Goal: Information Seeking & Learning: Learn about a topic

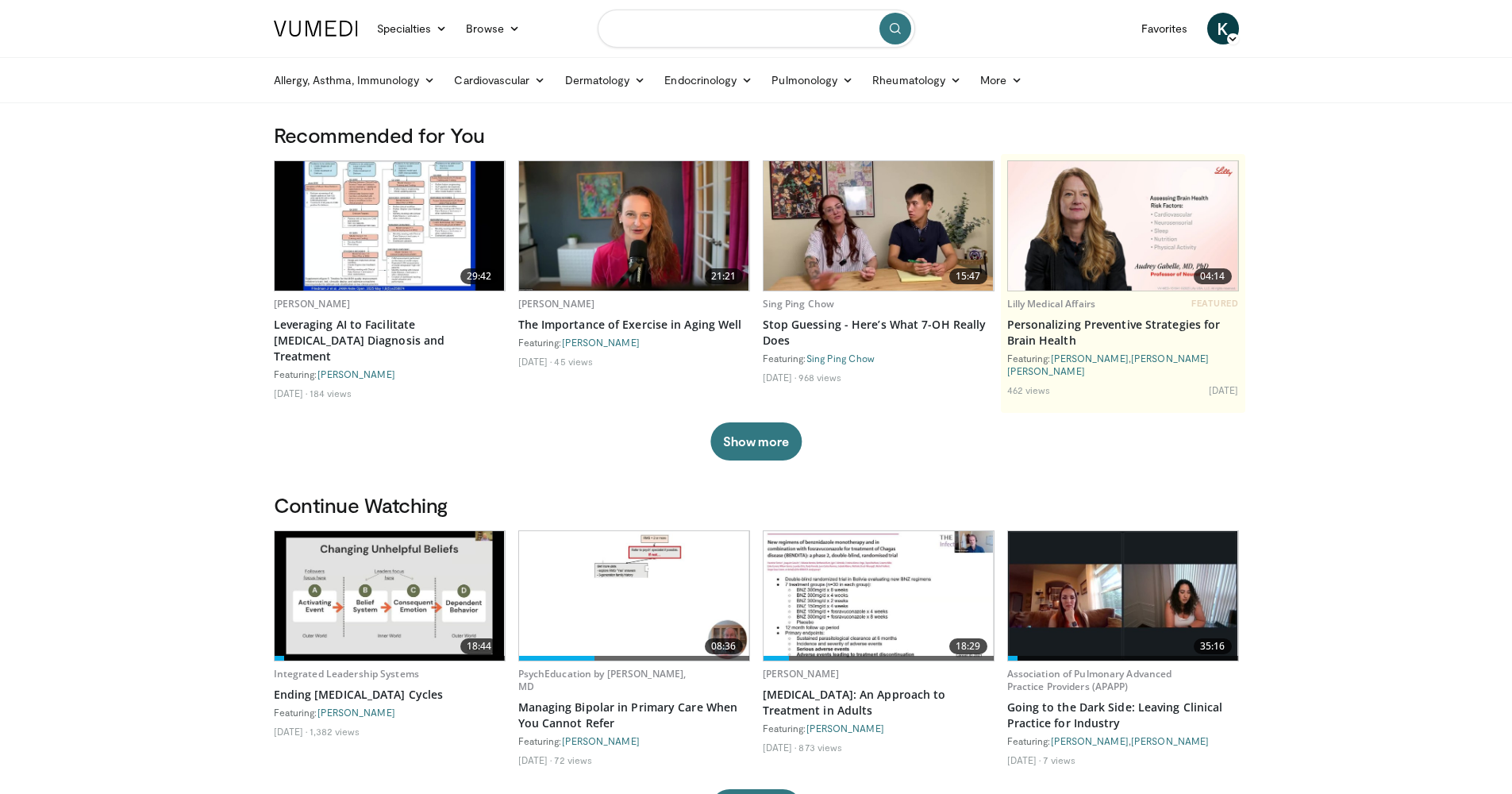
click at [737, 33] on input "Search topics, interventions" at bounding box center [756, 28] width 317 height 38
type input "**********"
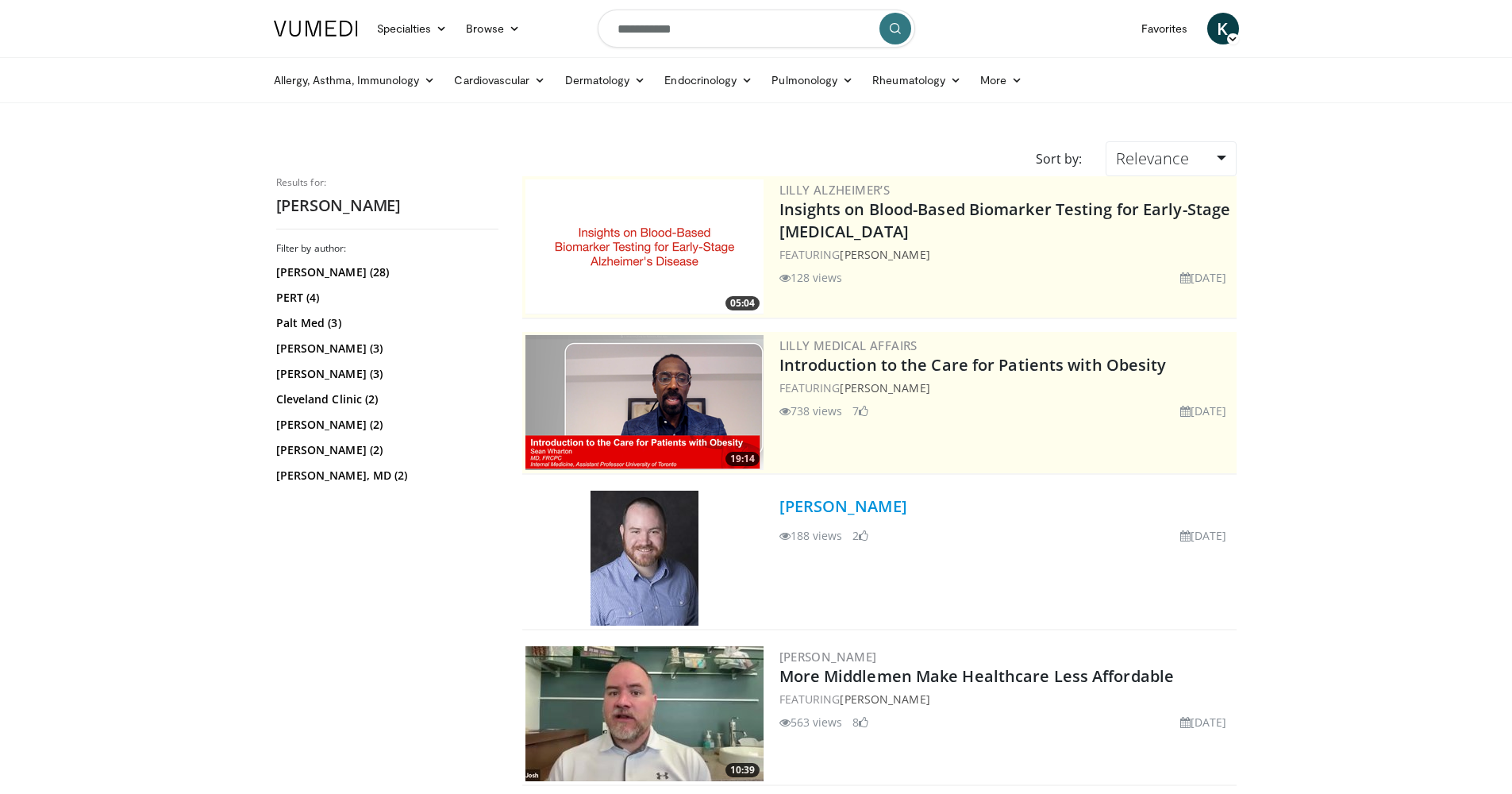
click at [870, 508] on link "[PERSON_NAME]" at bounding box center [843, 506] width 128 height 21
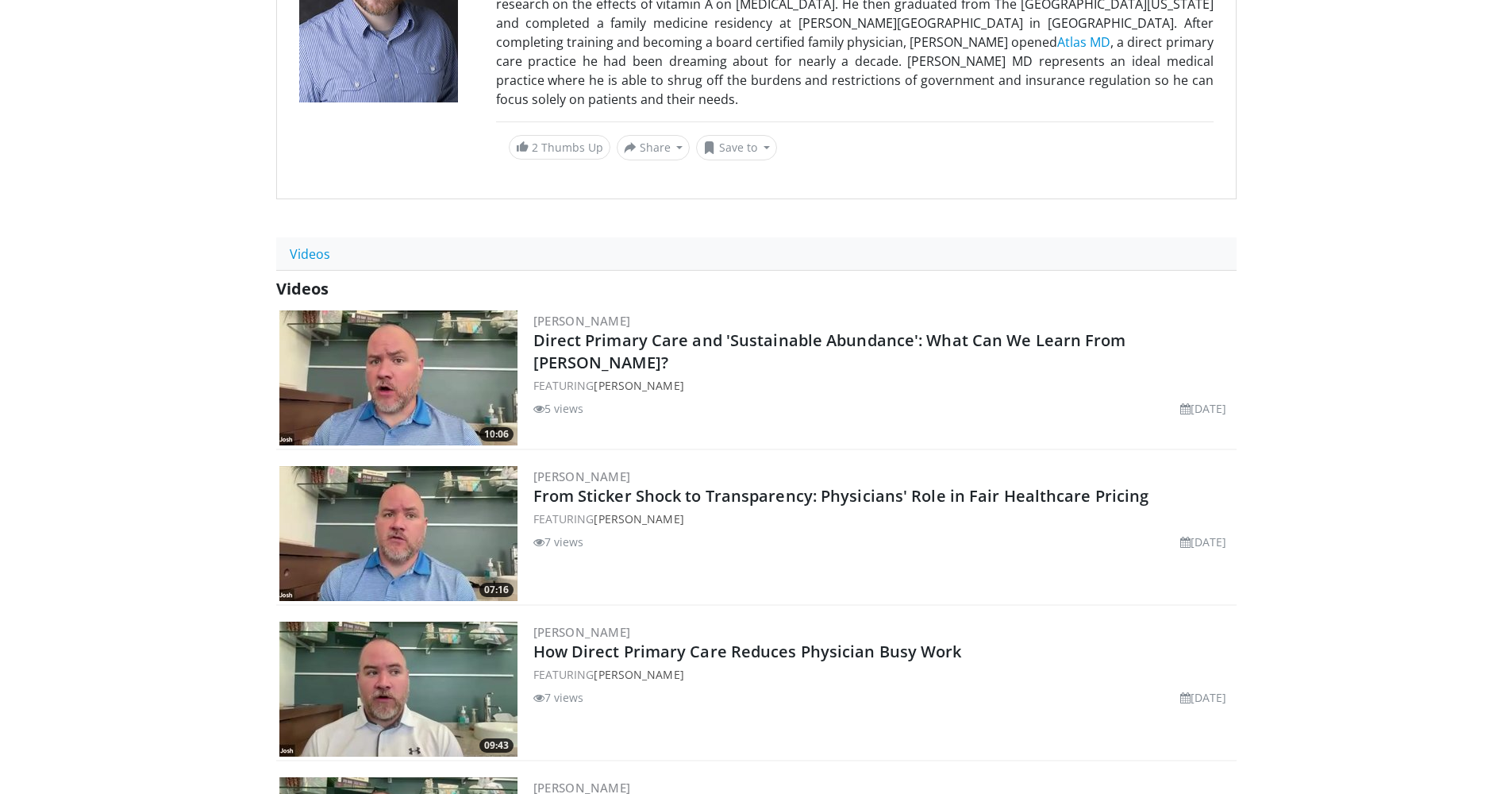
scroll to position [398, 0]
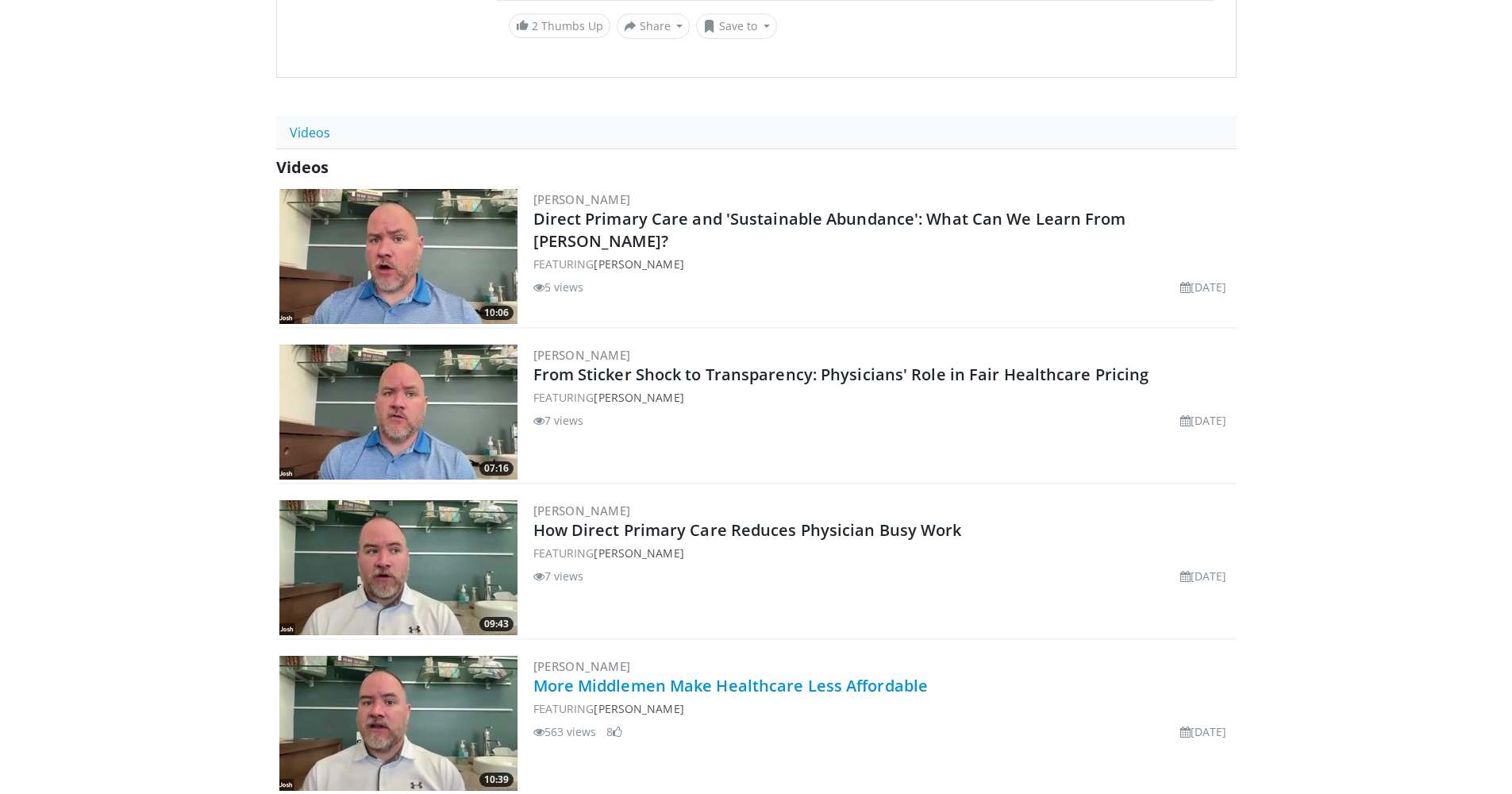
click at [866, 675] on link "More Middlemen Make Healthcare Less Affordable" at bounding box center [731, 685] width 395 height 21
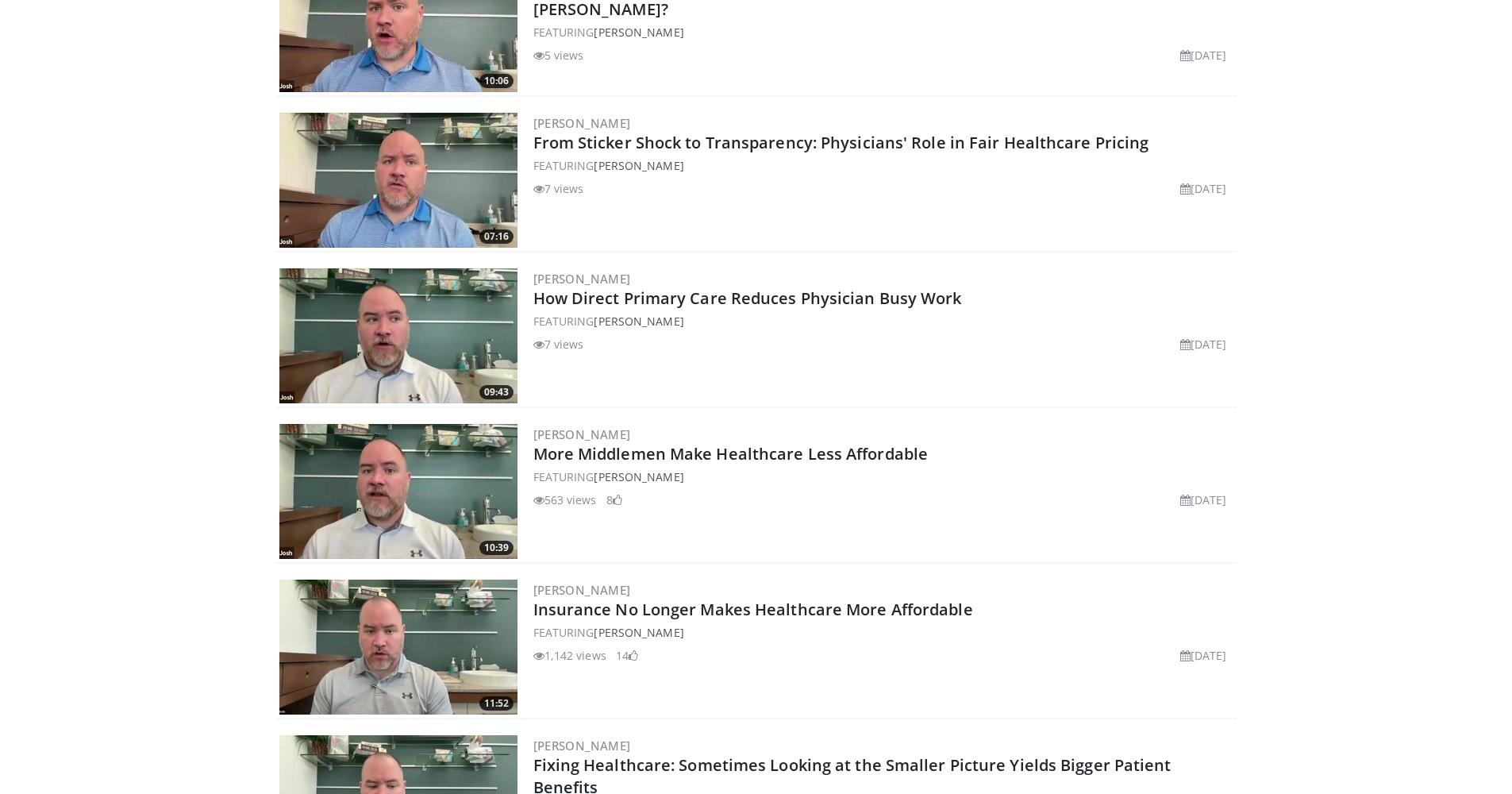
scroll to position [739, 0]
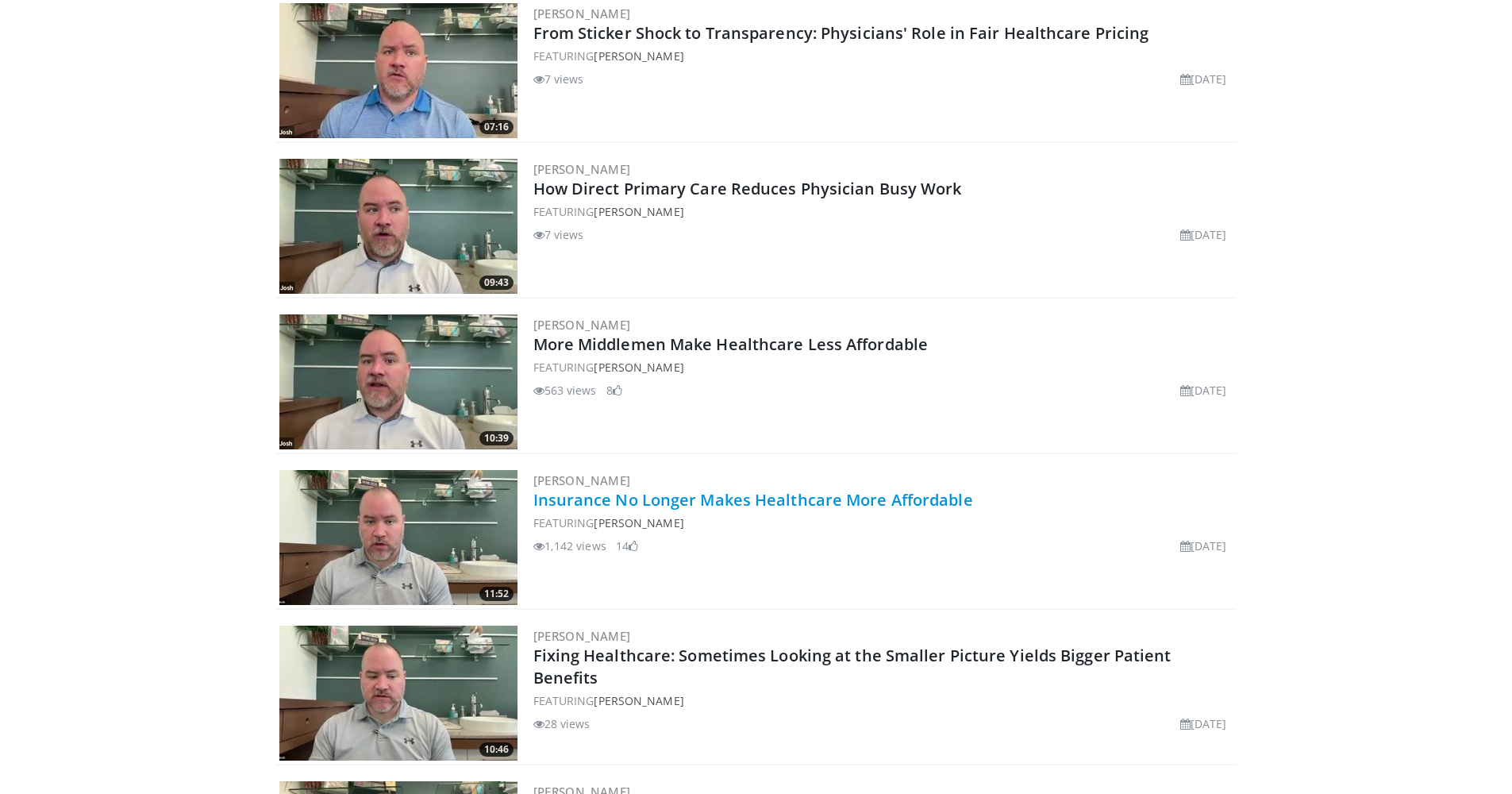
click at [870, 489] on link "Insurance No Longer Makes Healthcare More Affordable" at bounding box center [754, 500] width 440 height 21
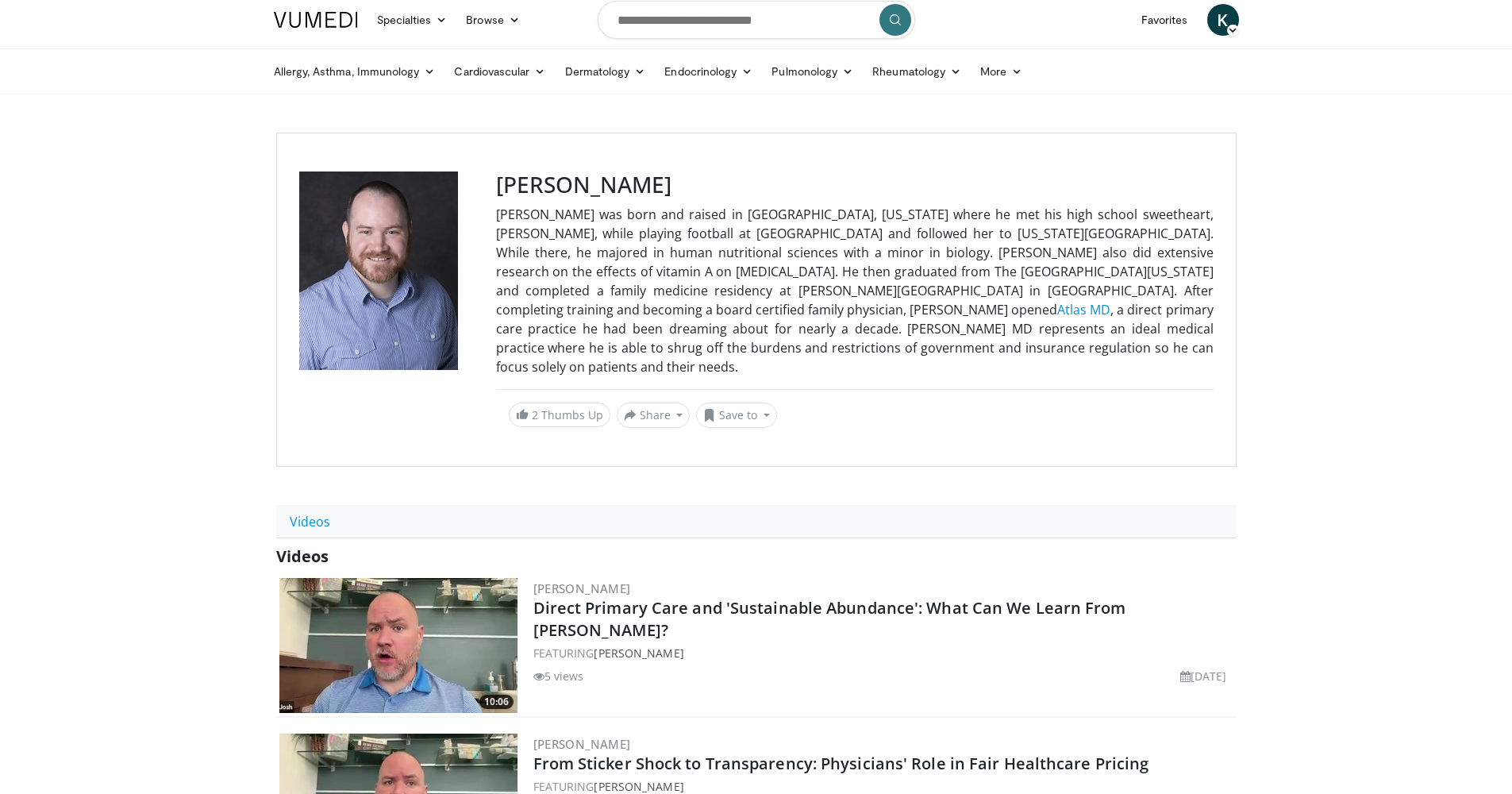
scroll to position [0, 0]
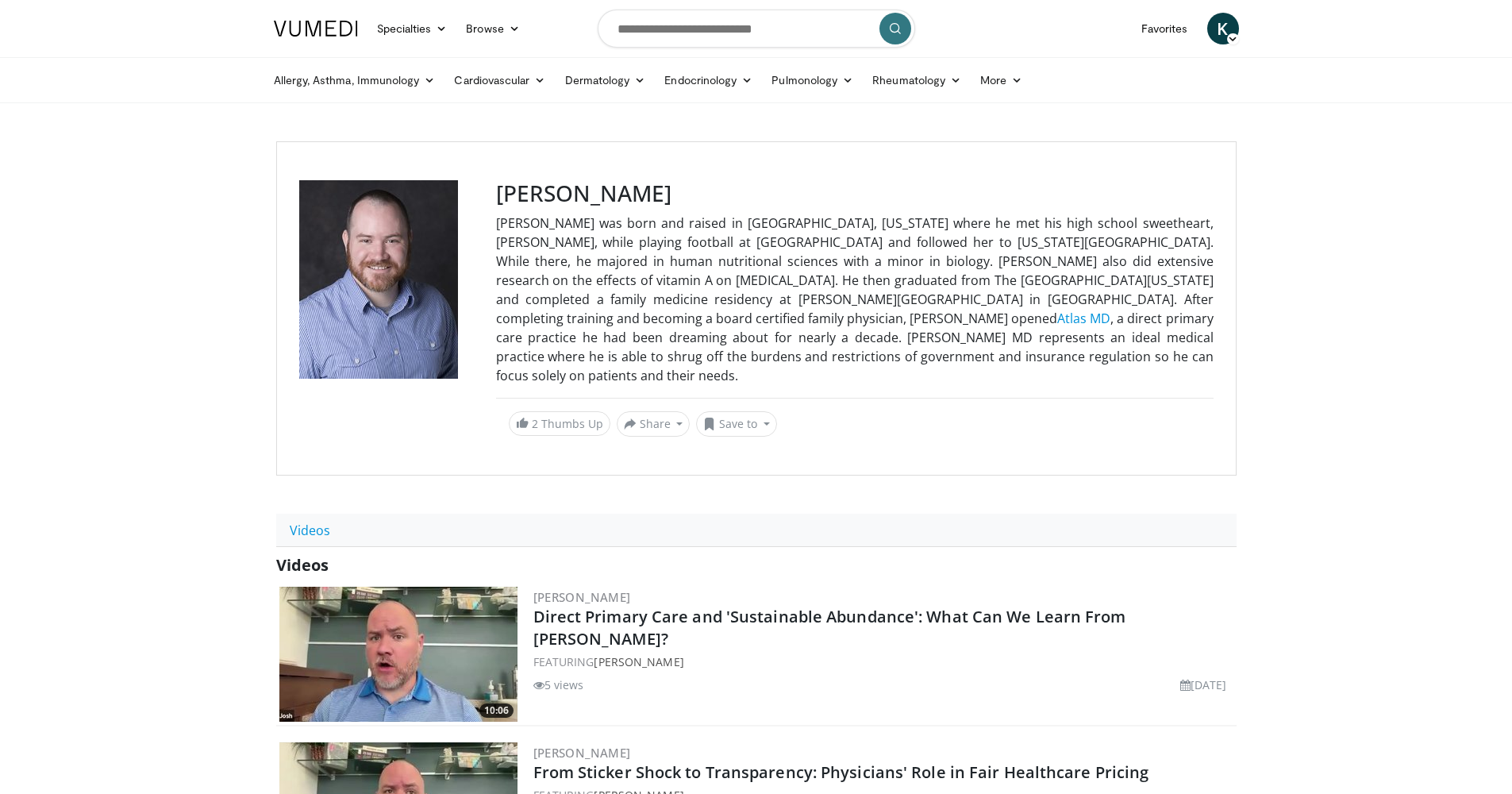
click at [1382, 4] on header "Specialties Adult & Family Medicine Allergy, Asthma, Immunology Anesthesiology …" at bounding box center [756, 51] width 1512 height 103
click at [348, 35] on img at bounding box center [315, 28] width 84 height 16
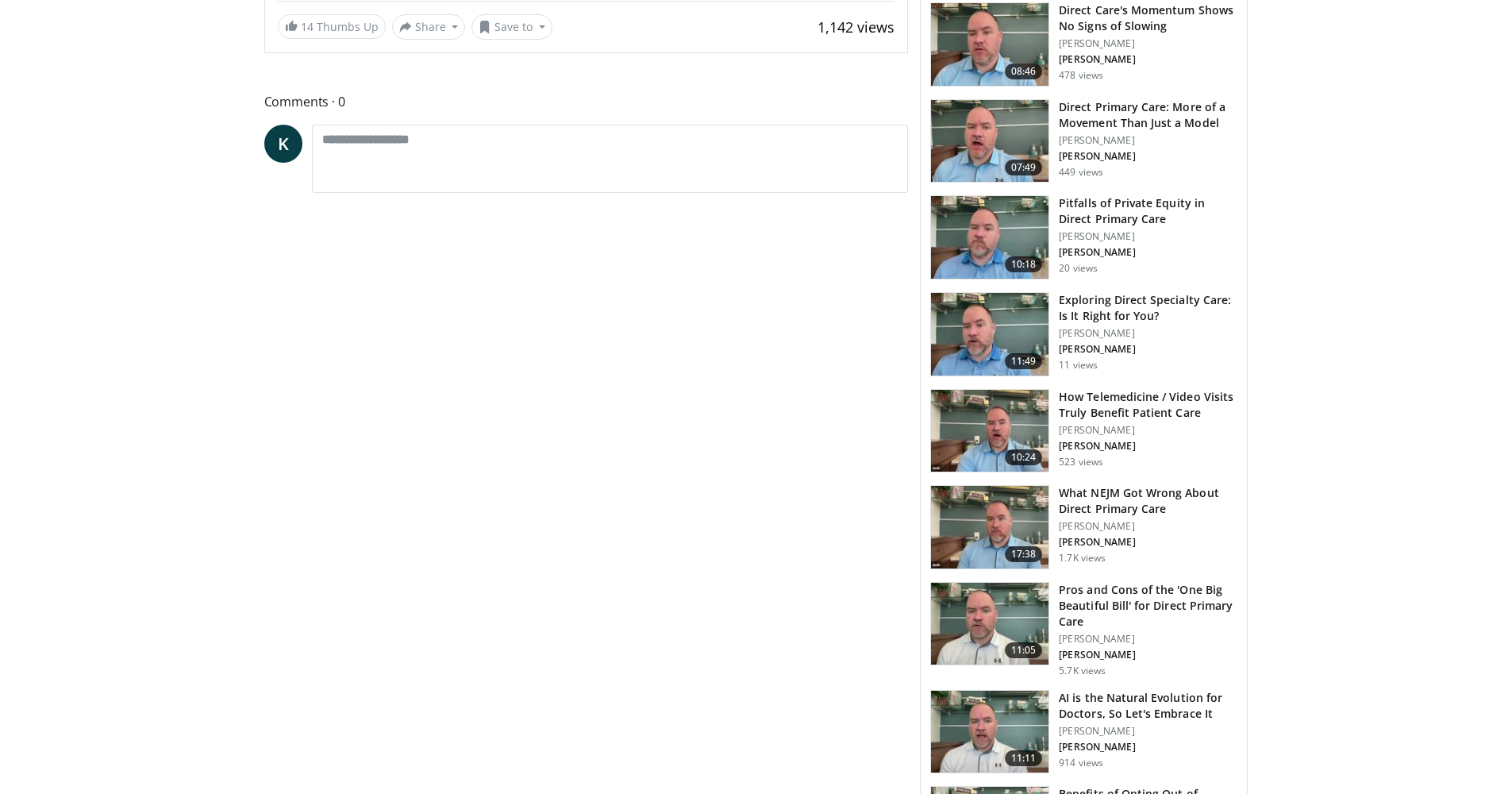
scroll to position [1464, 0]
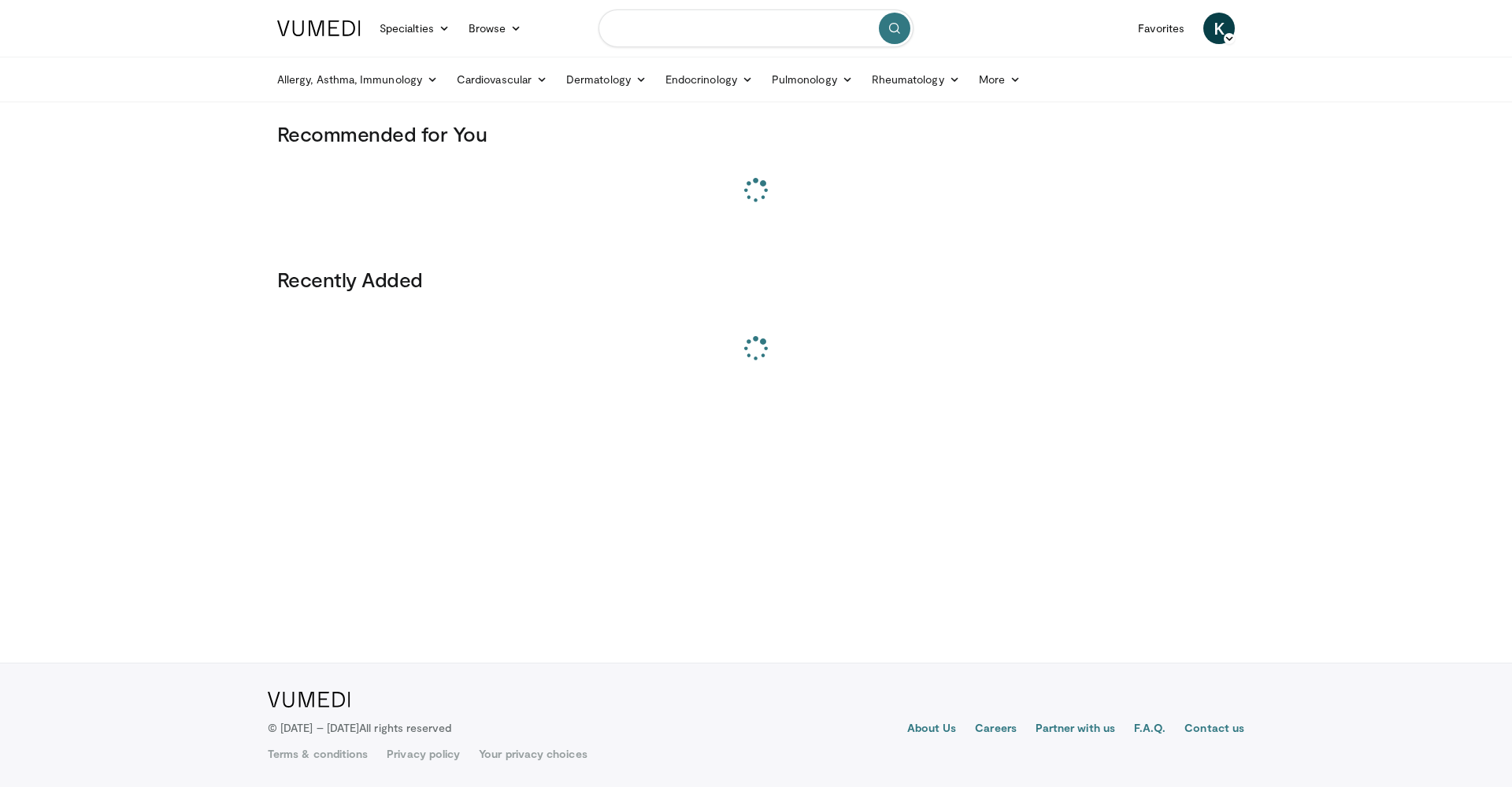
click at [675, 29] on input "Search topics, interventions" at bounding box center [756, 28] width 315 height 38
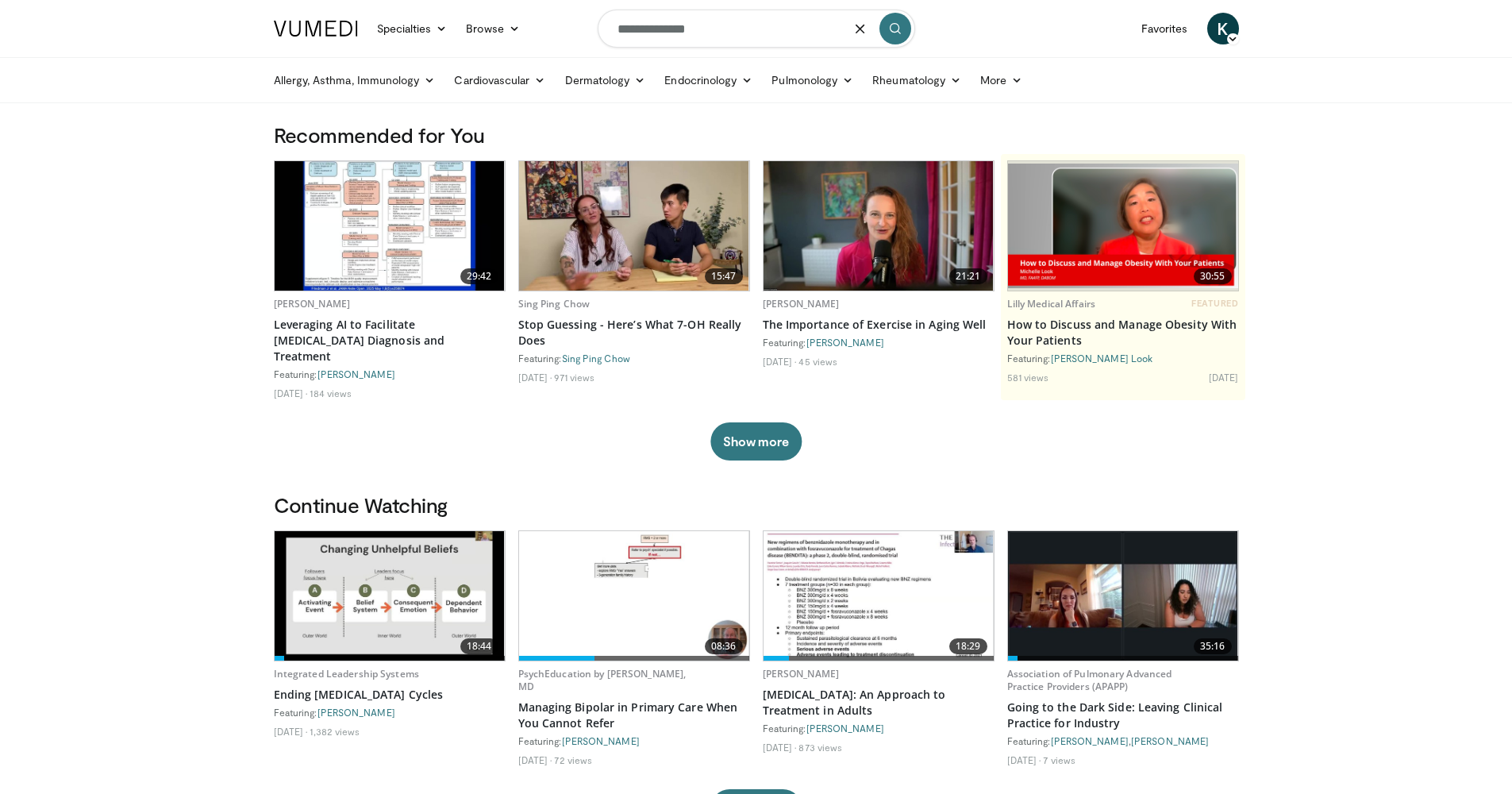
type input "**********"
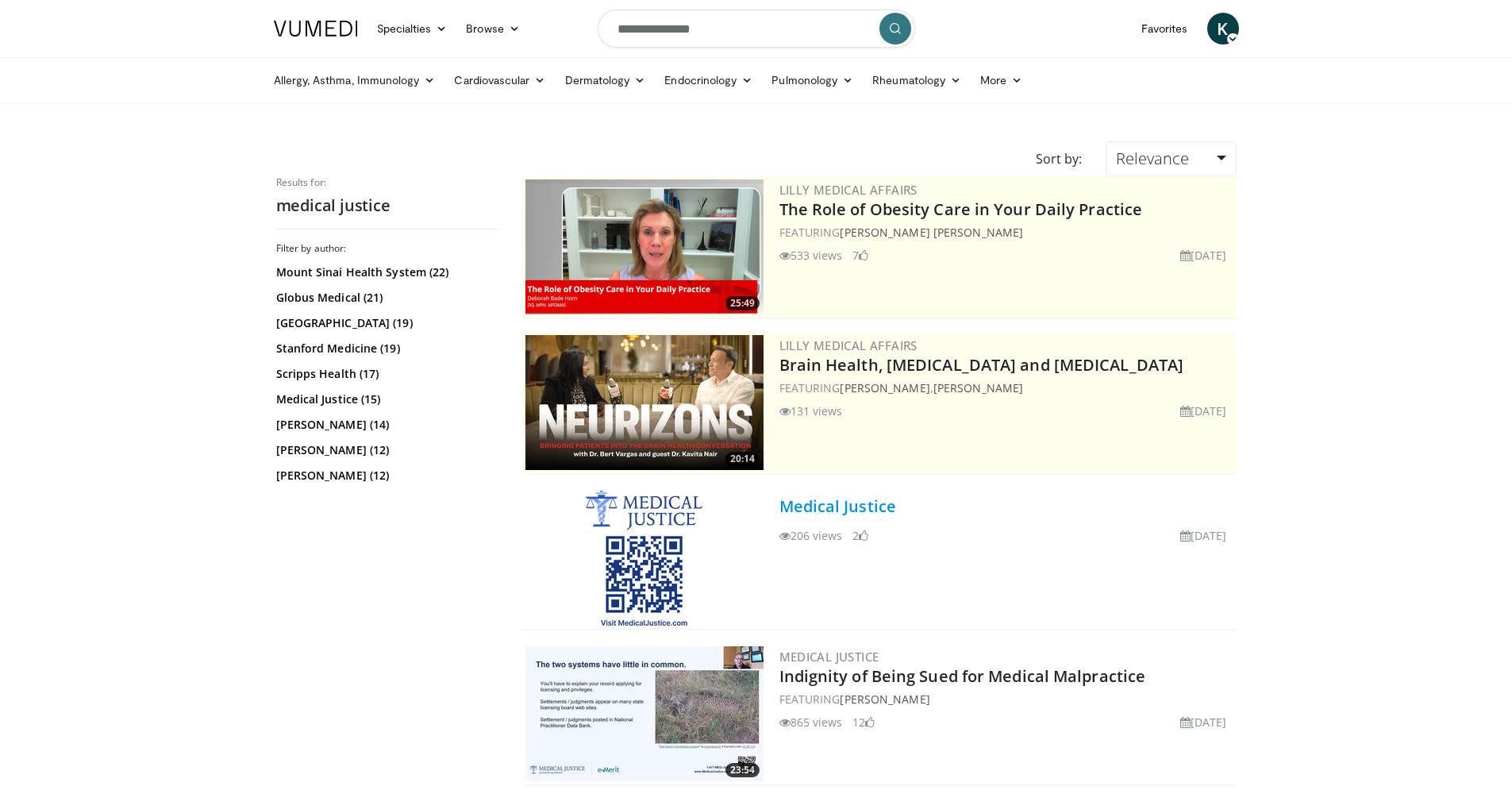
click at [862, 509] on link "Medical Justice" at bounding box center [838, 506] width 118 height 21
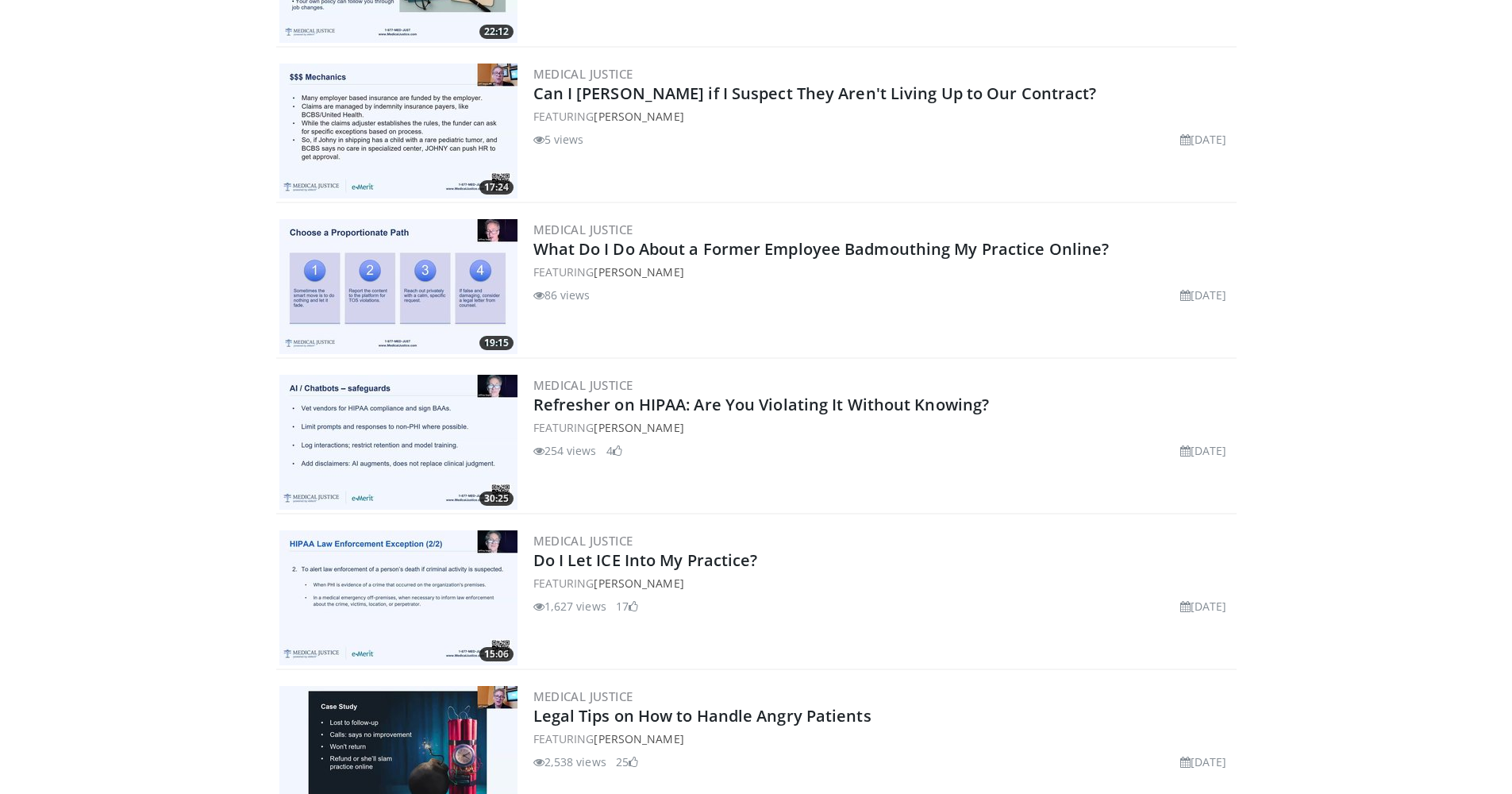
scroll to position [1096, 0]
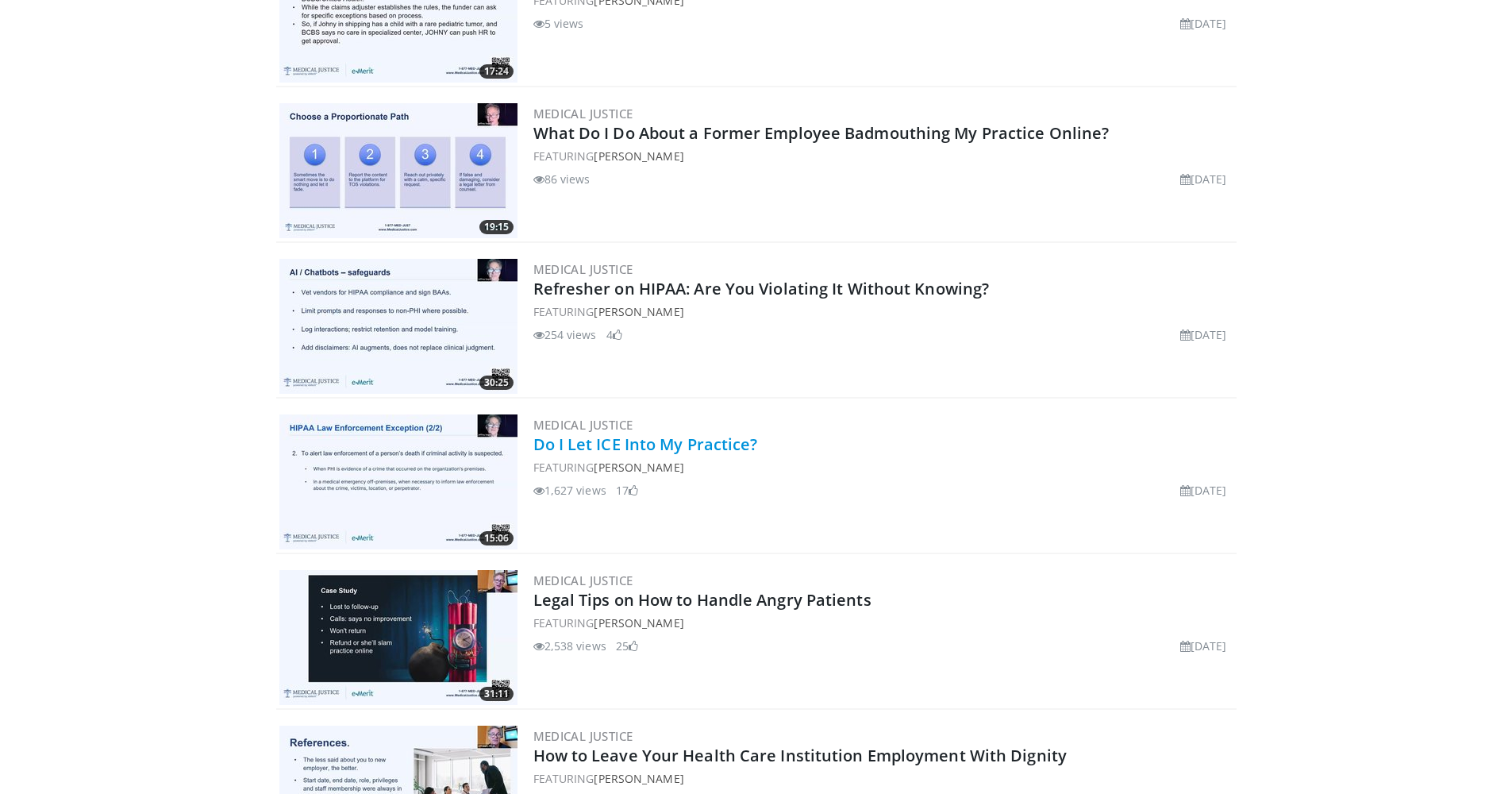
click at [712, 433] on link "Do I Let ICE Into My Practice?" at bounding box center [646, 444] width 224 height 21
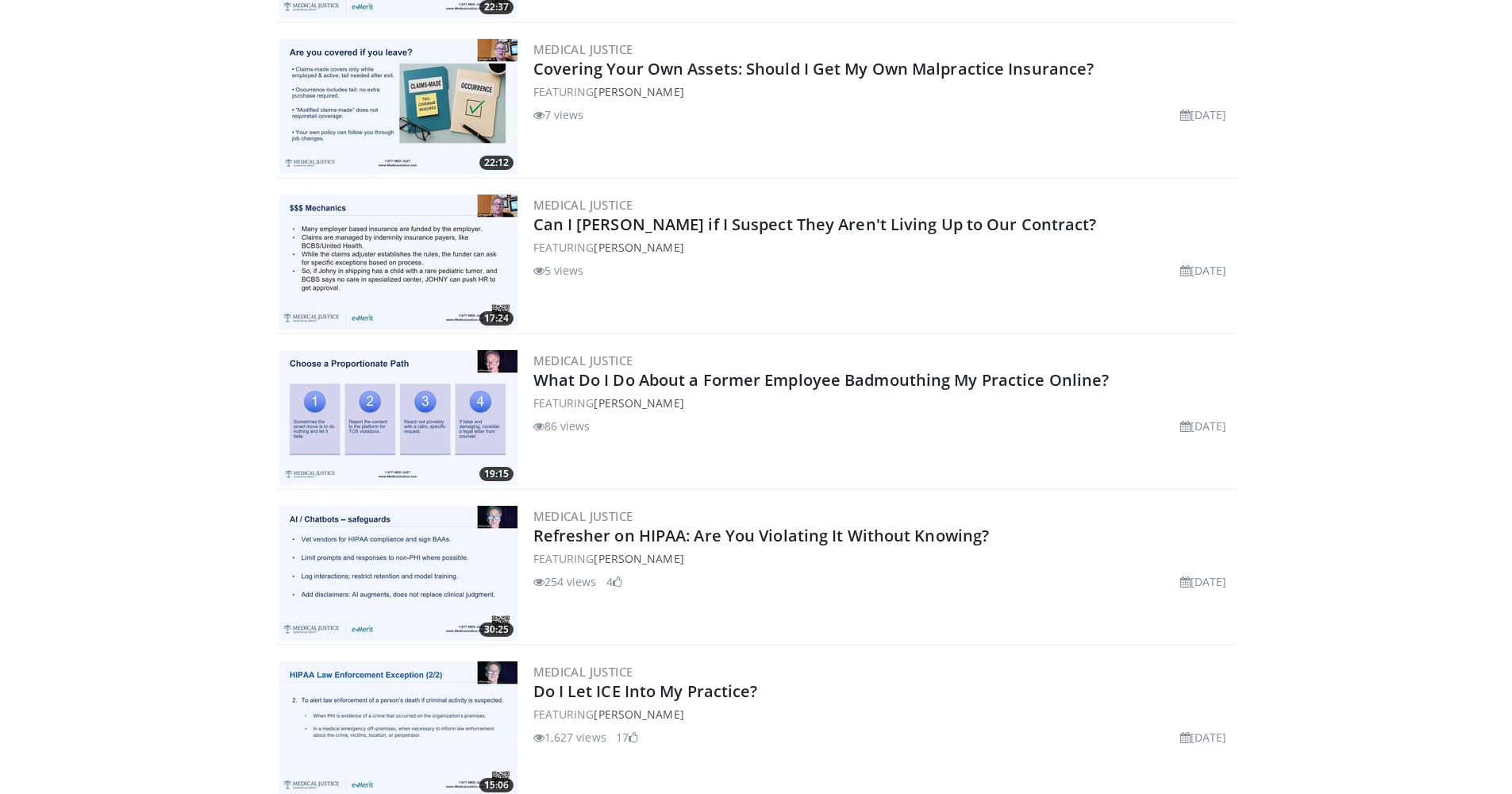
scroll to position [0, 0]
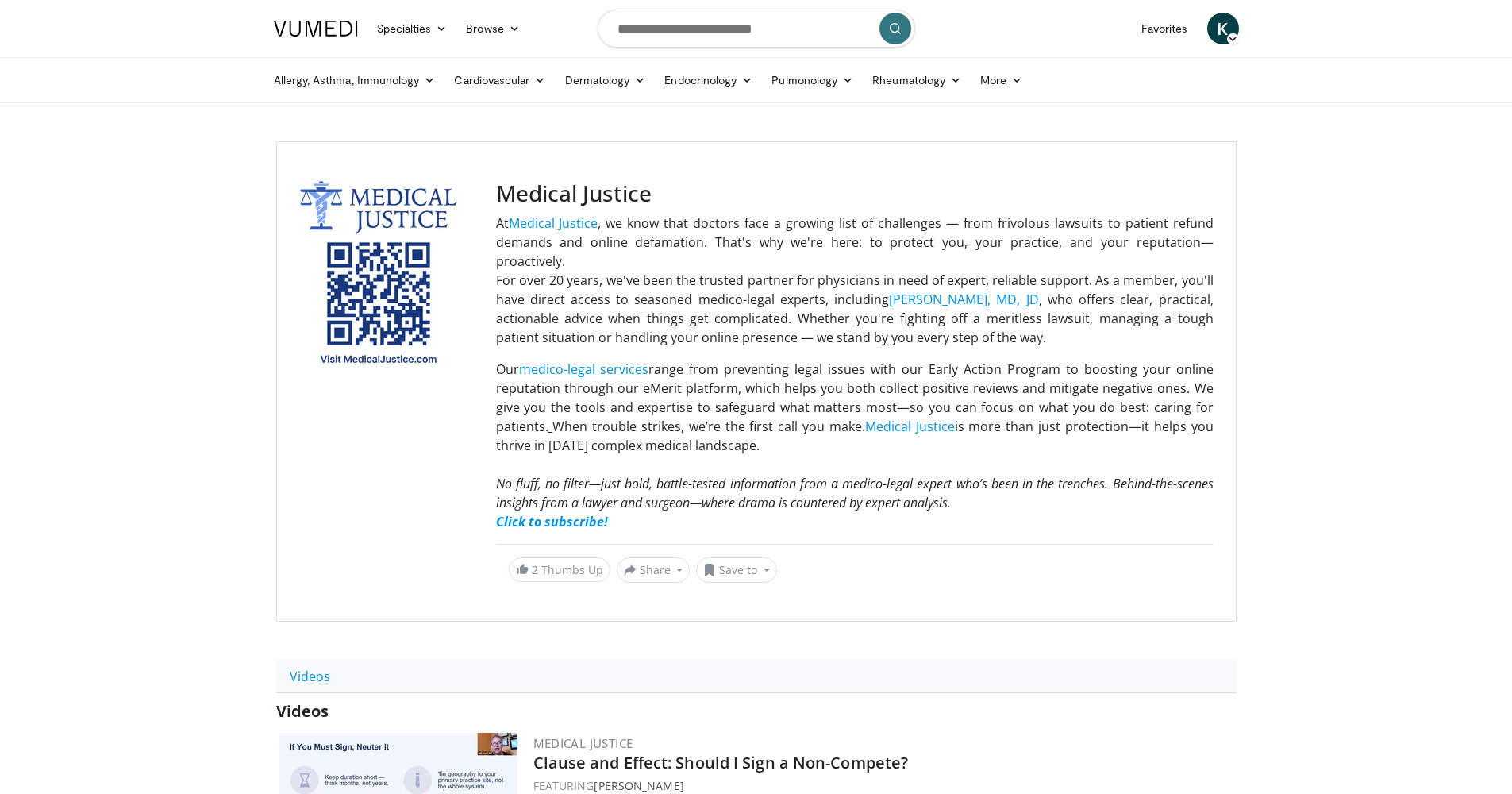
click at [347, 27] on img at bounding box center [315, 28] width 84 height 16
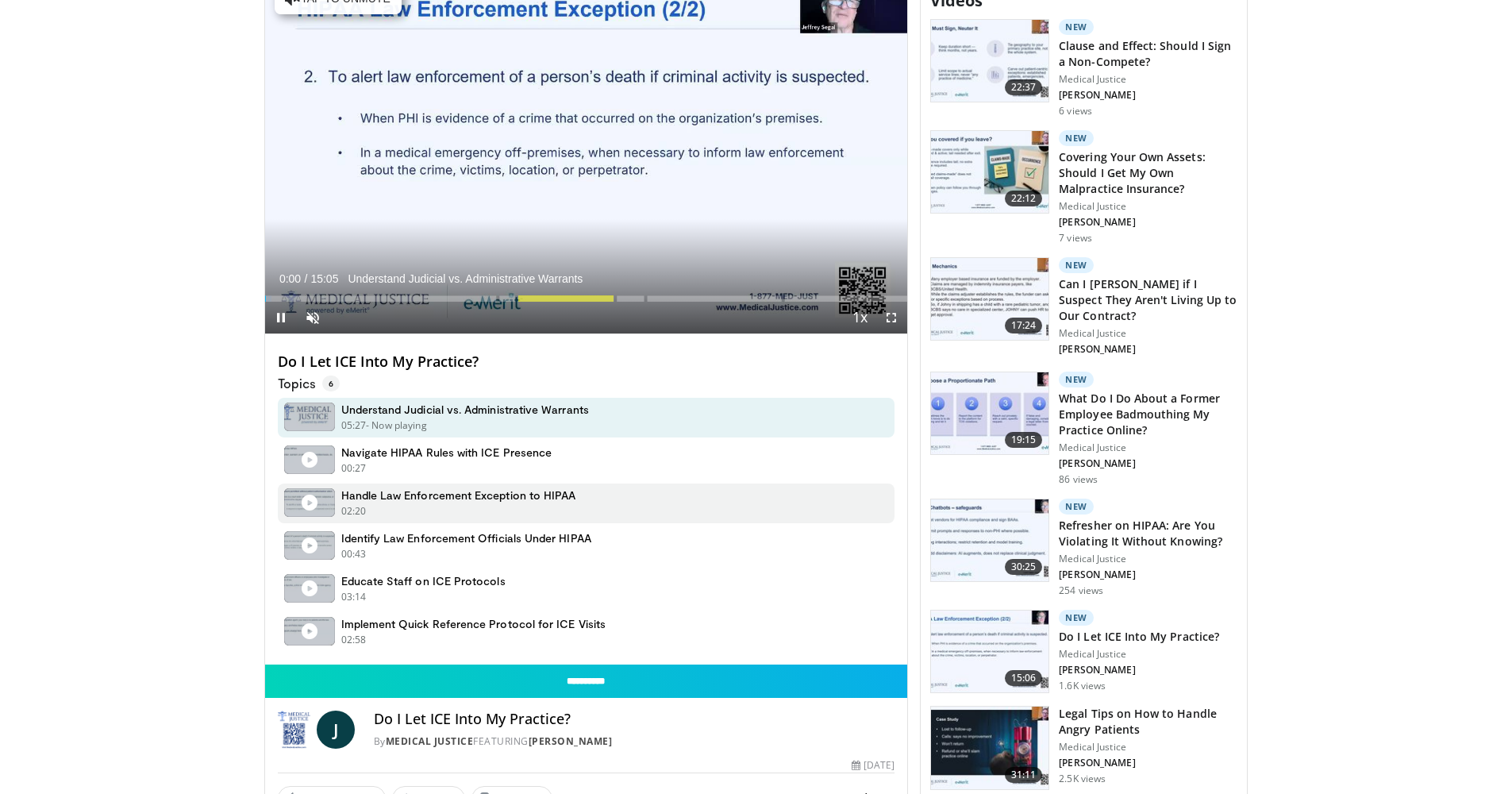
scroll to position [1472, 0]
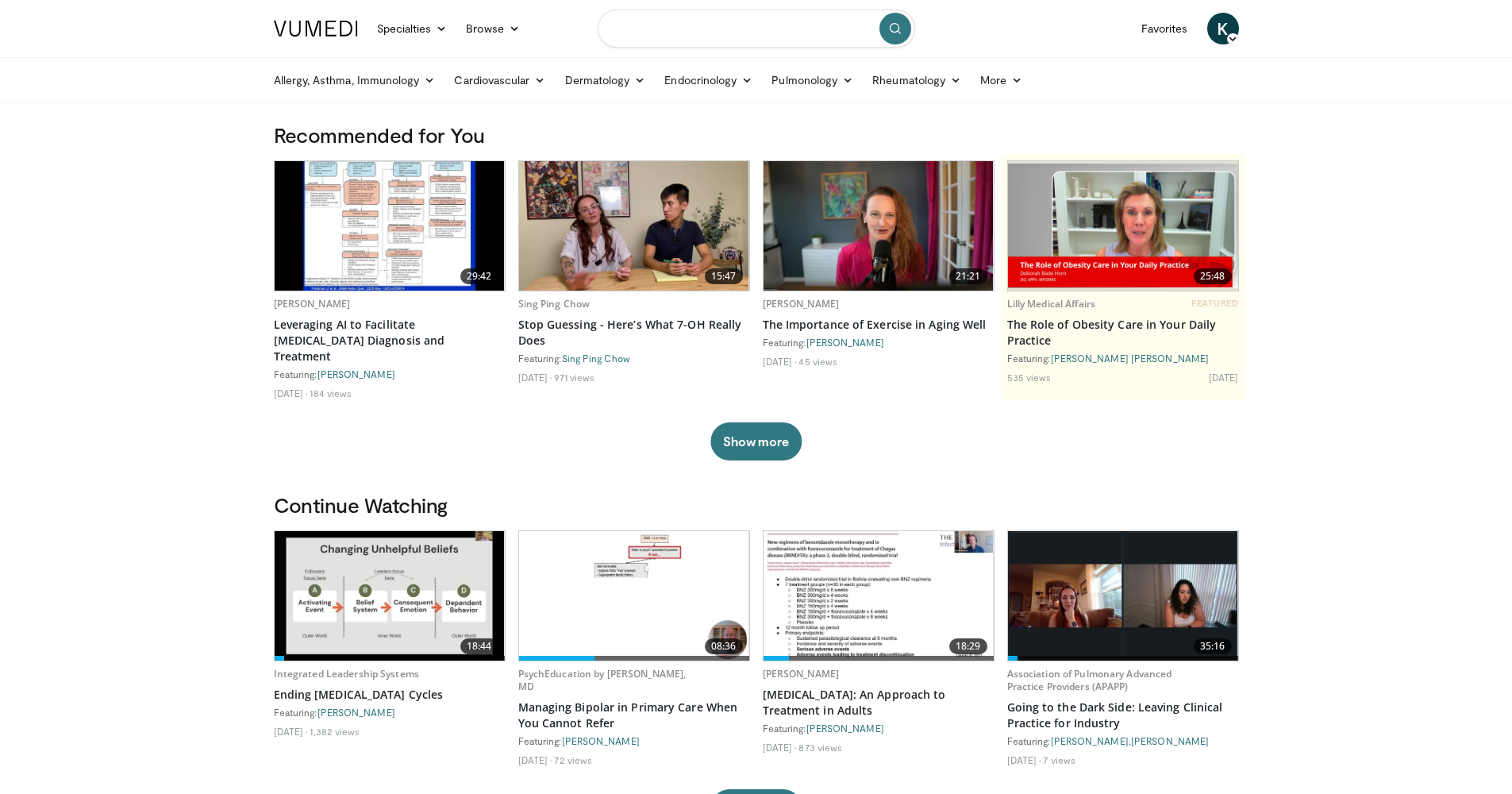
click at [817, 22] on input "Search topics, interventions" at bounding box center [756, 28] width 317 height 38
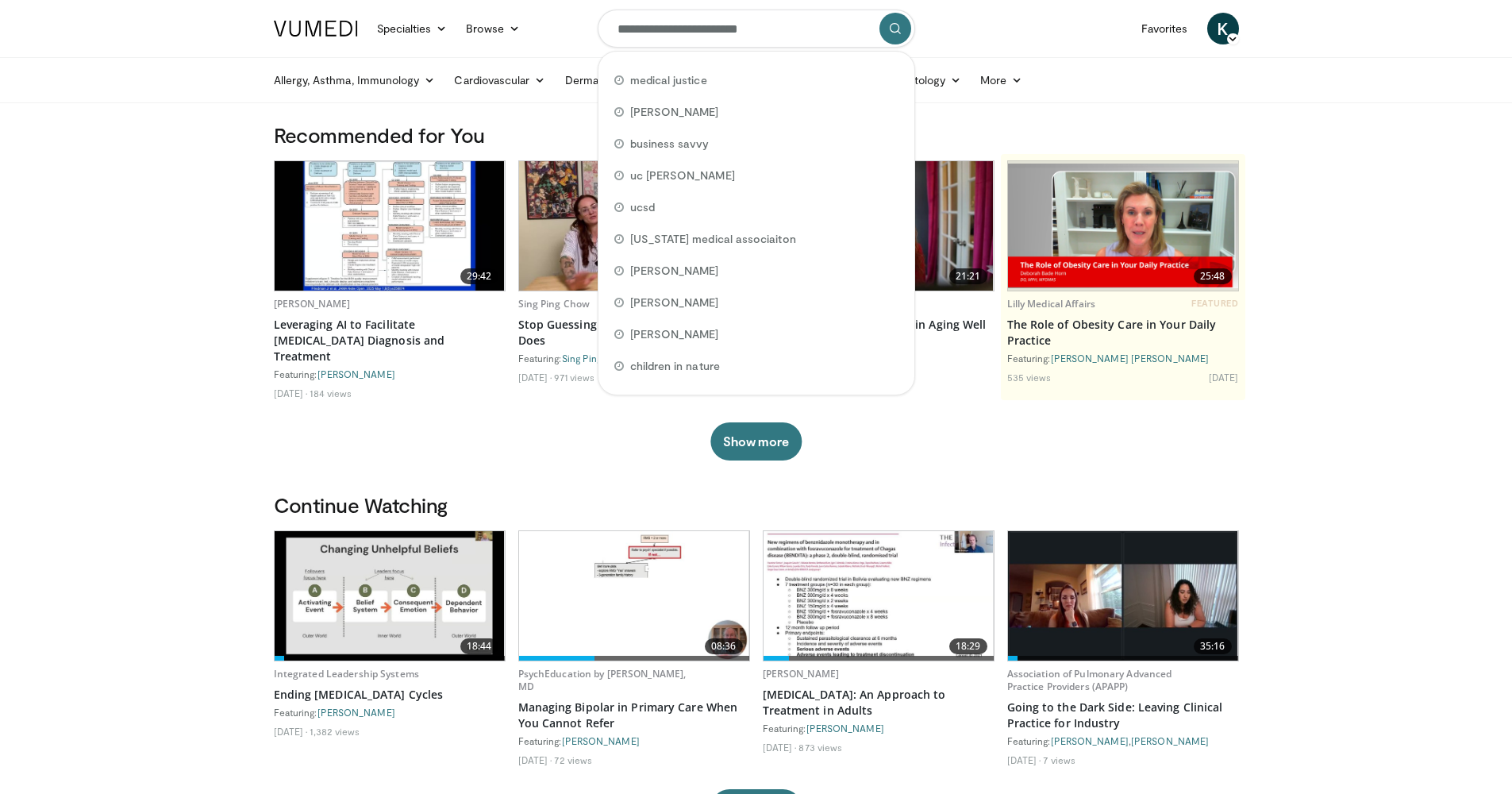
type input "**********"
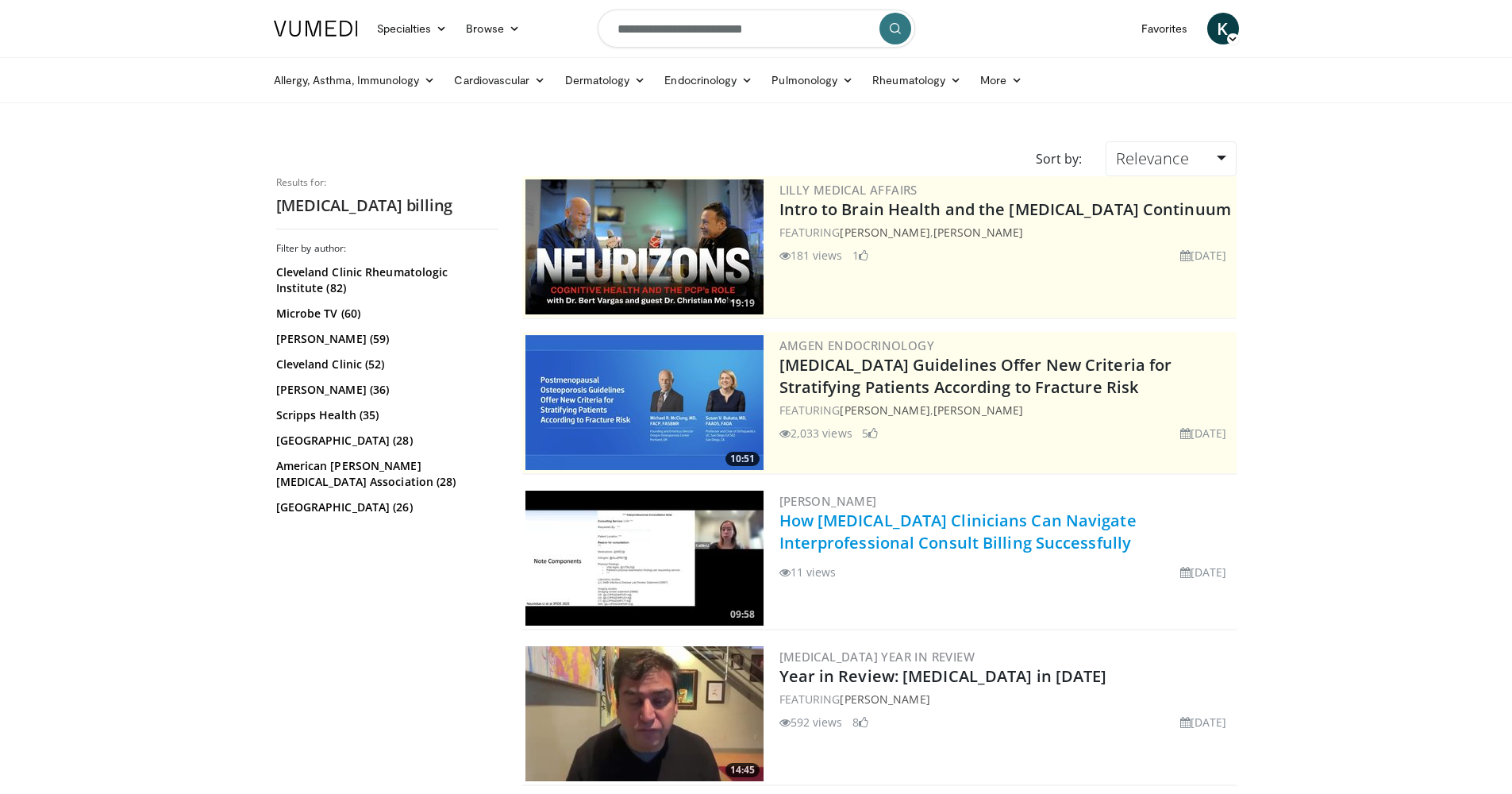
click at [1075, 523] on link "How [MEDICAL_DATA] Clinicians Can Navigate Interprofessional Consult Billing Su…" at bounding box center [958, 531] width 357 height 43
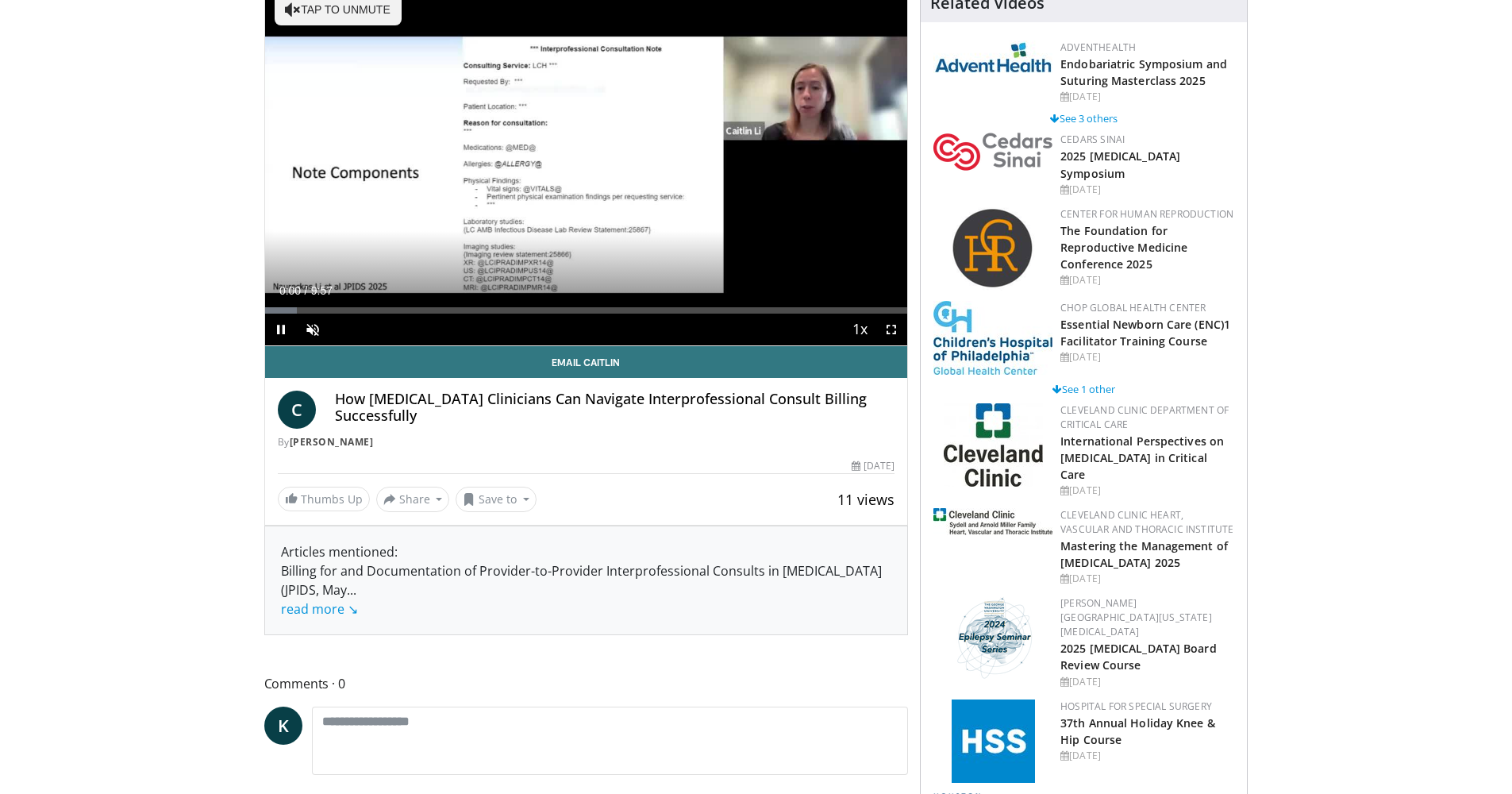
scroll to position [270, 0]
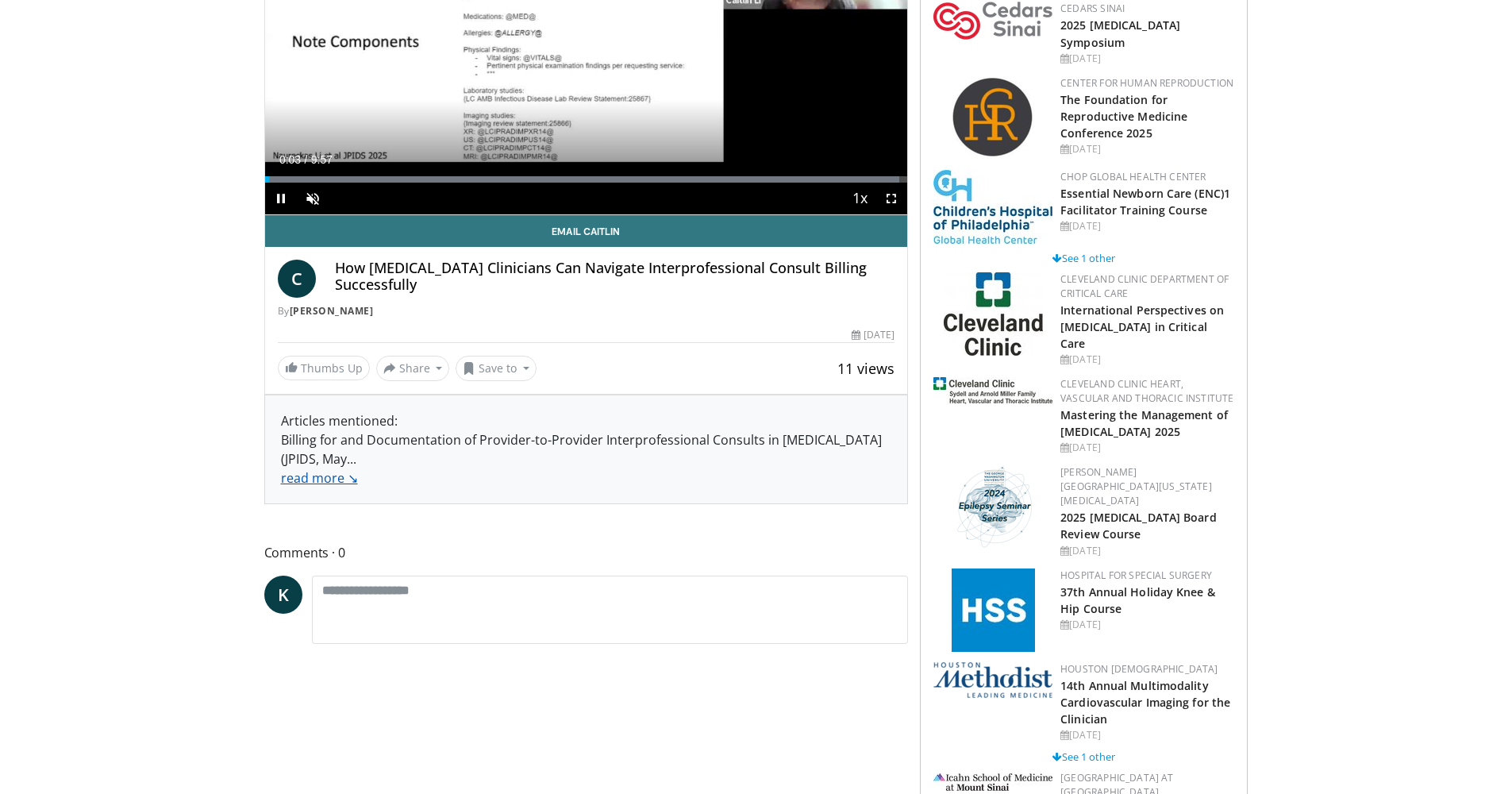
click at [336, 481] on link "read more ↘" at bounding box center [319, 478] width 77 height 18
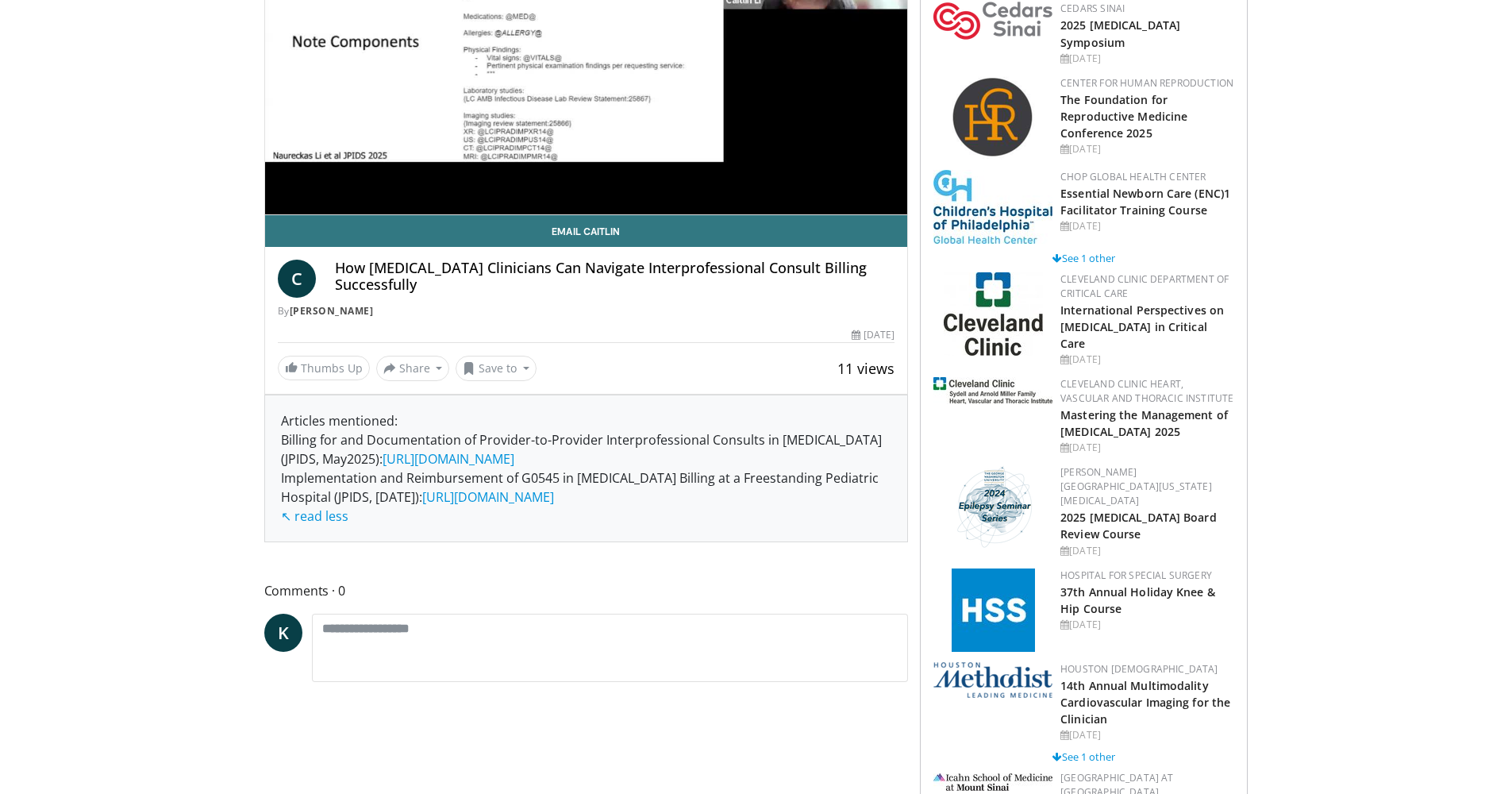
scroll to position [0, 0]
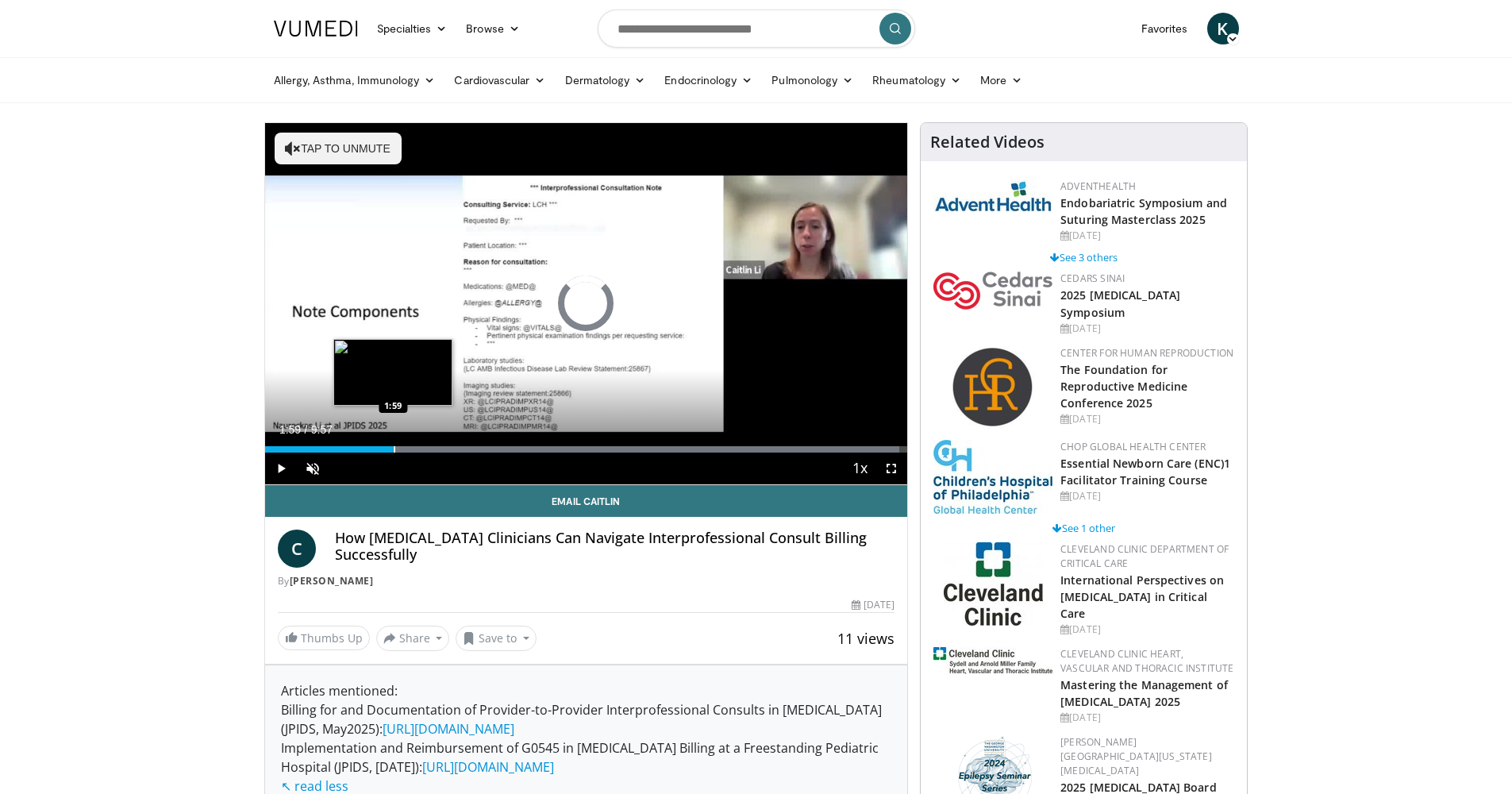
click at [393, 445] on div "Loaded : 98.77% 0:11 1:59" at bounding box center [587, 445] width 643 height 15
click at [436, 442] on div "Loaded : 99.97% 2:39 2:39" at bounding box center [587, 445] width 643 height 15
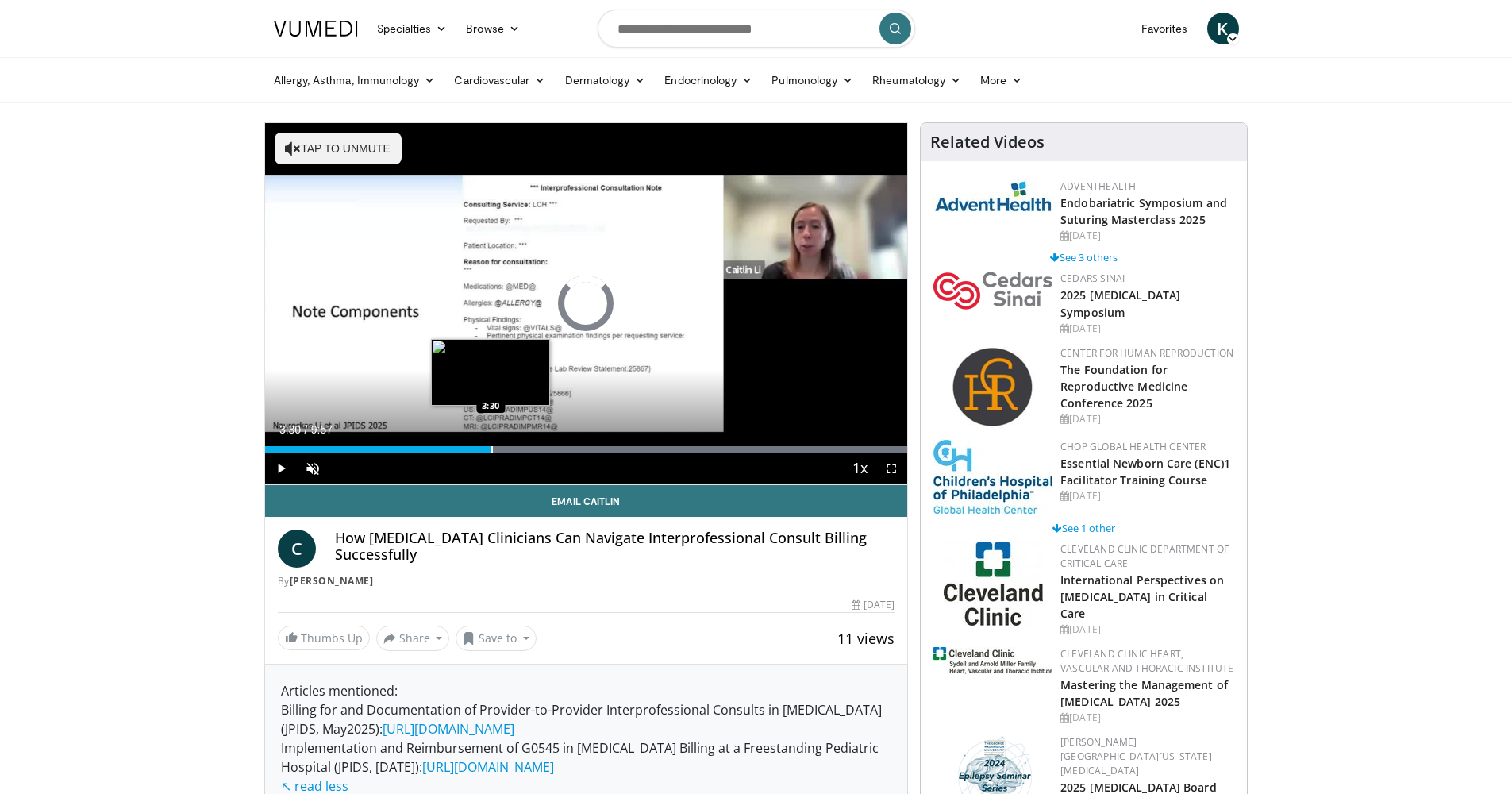
click at [491, 447] on div "Progress Bar" at bounding box center [492, 449] width 2 height 6
click at [541, 447] on div "Progress Bar" at bounding box center [542, 449] width 2 height 6
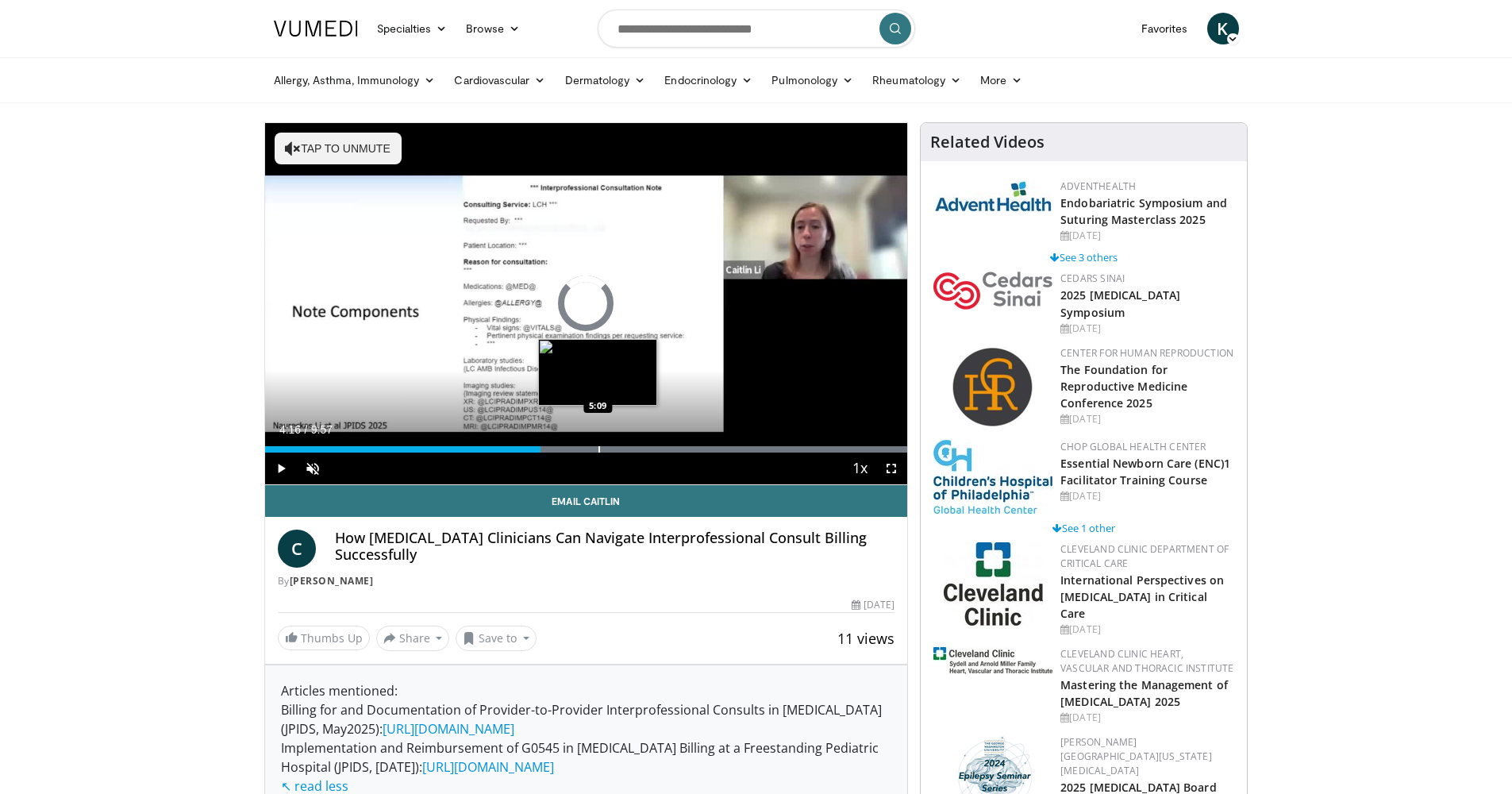
click at [598, 447] on div "Progress Bar" at bounding box center [599, 449] width 2 height 6
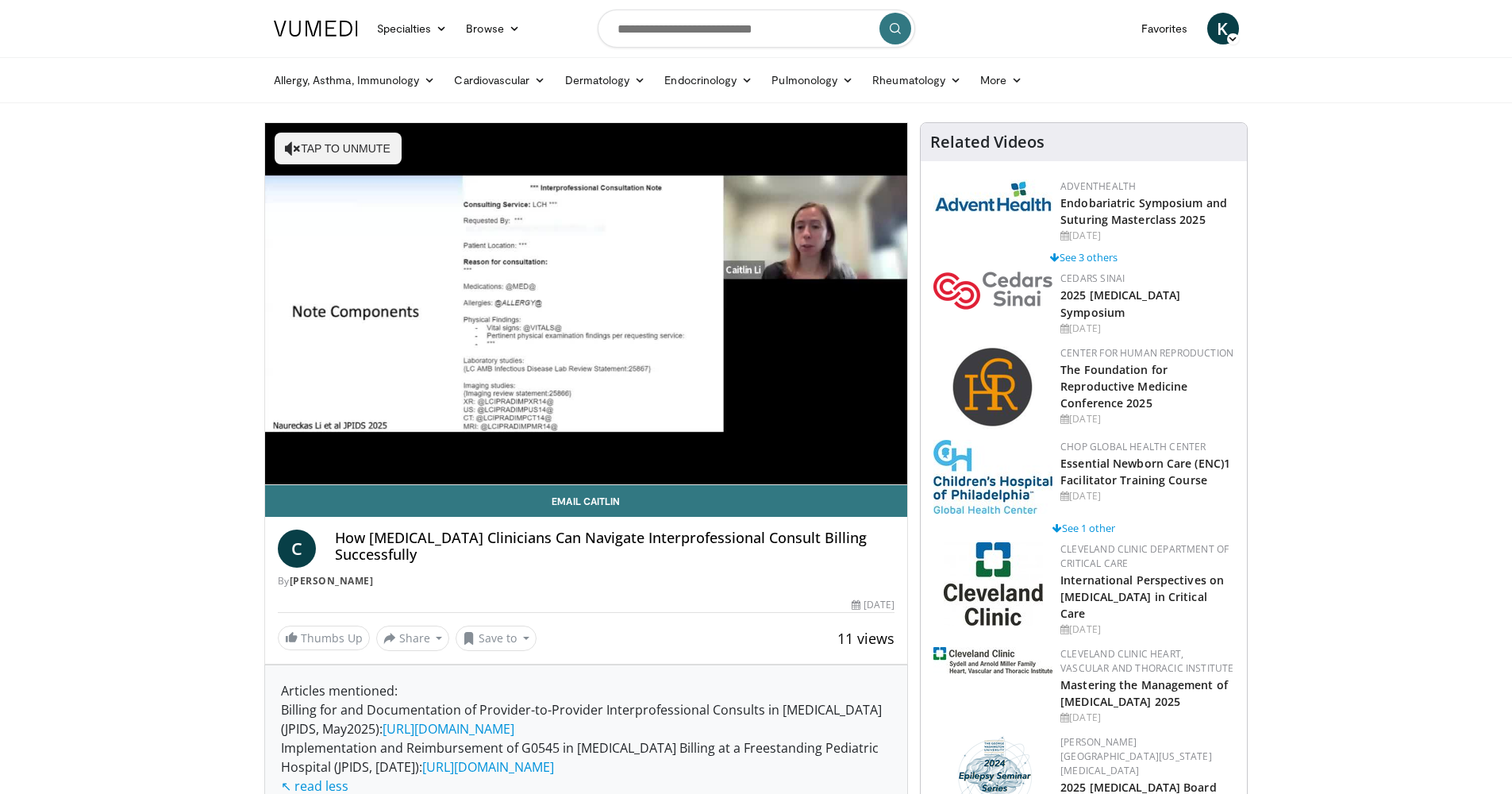
click at [315, 26] on img at bounding box center [315, 28] width 84 height 16
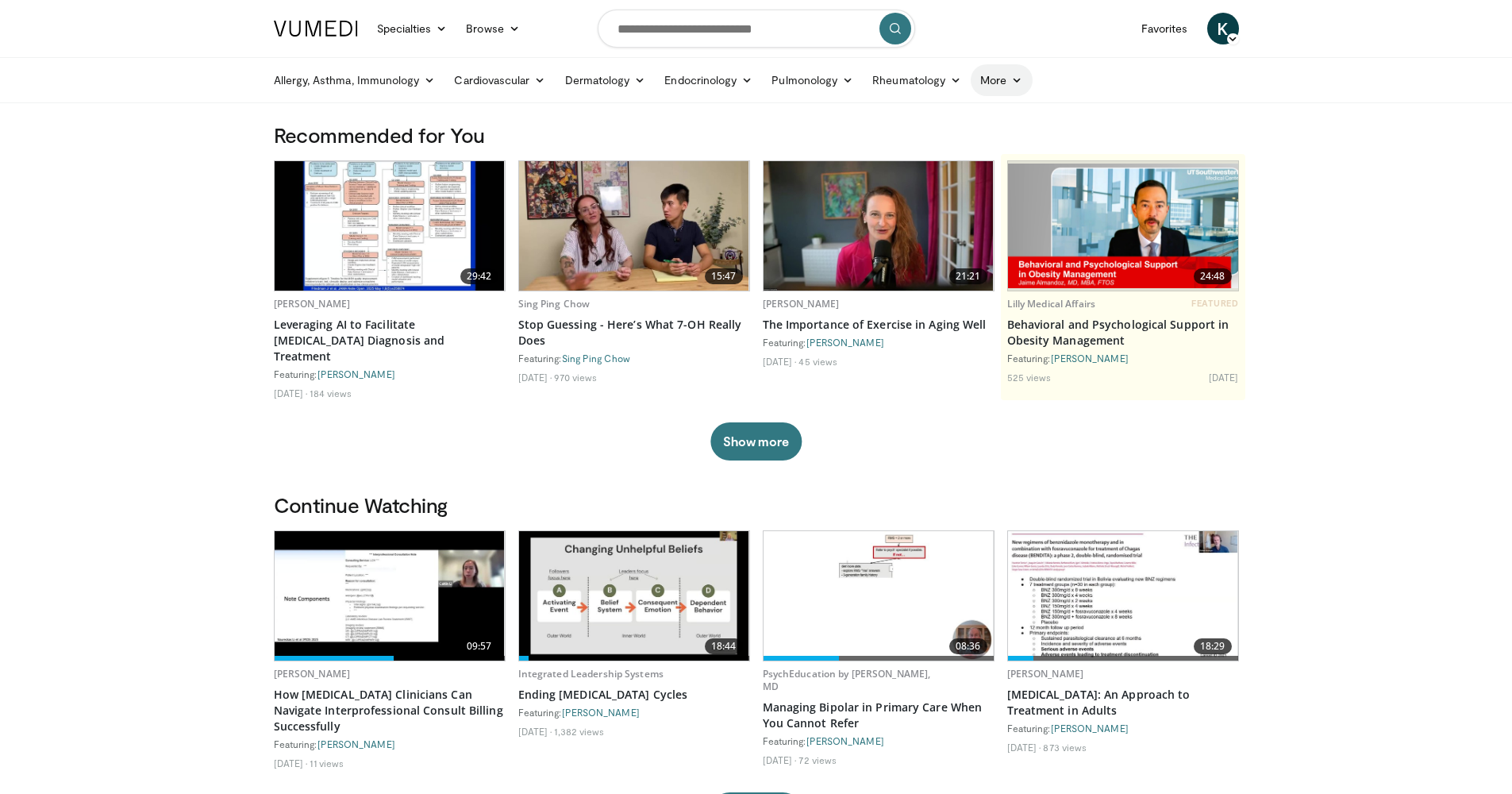
click at [1013, 73] on link "More" at bounding box center [1001, 80] width 61 height 32
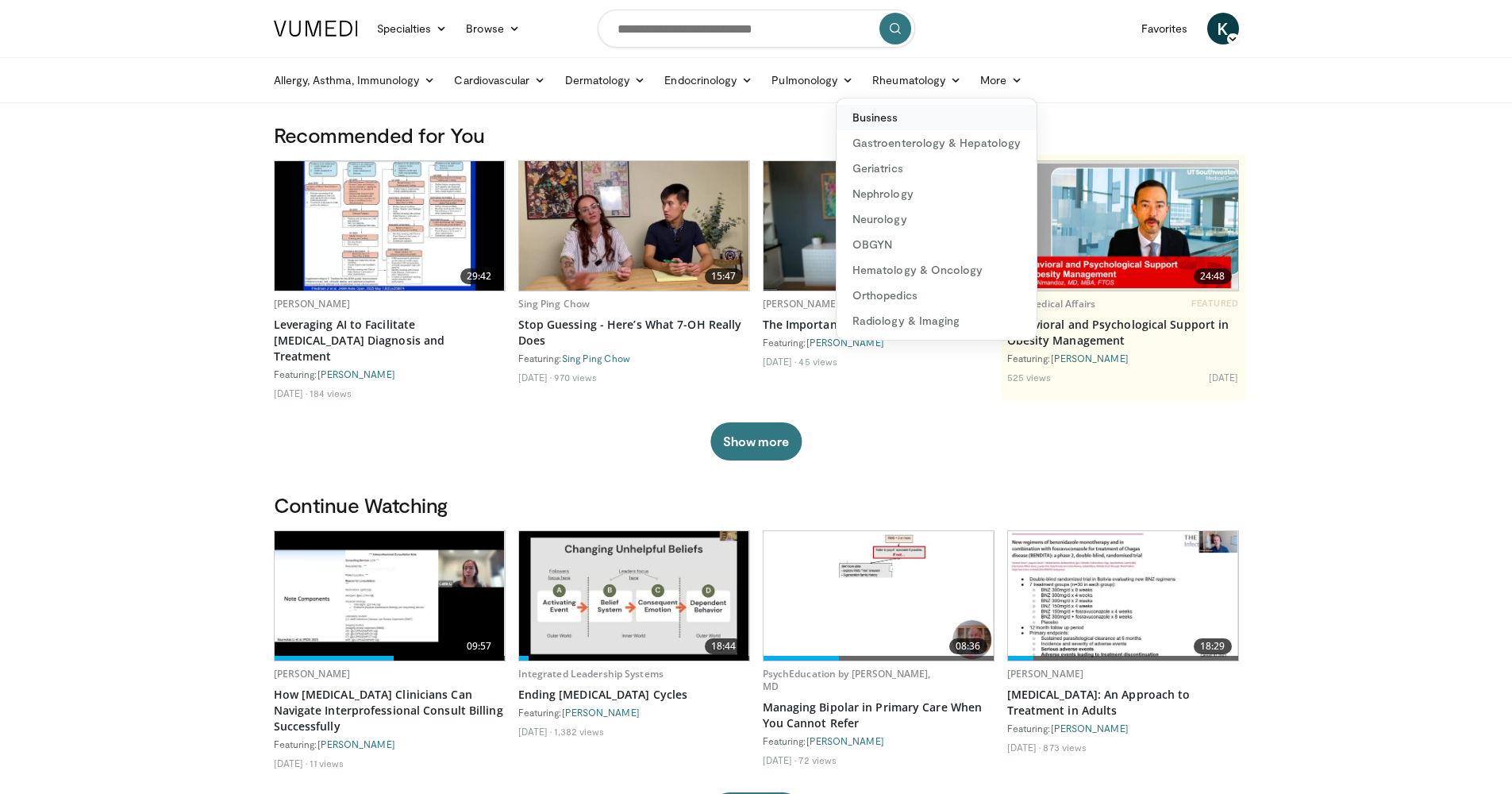
click at [908, 113] on link "Business" at bounding box center [937, 118] width 200 height 26
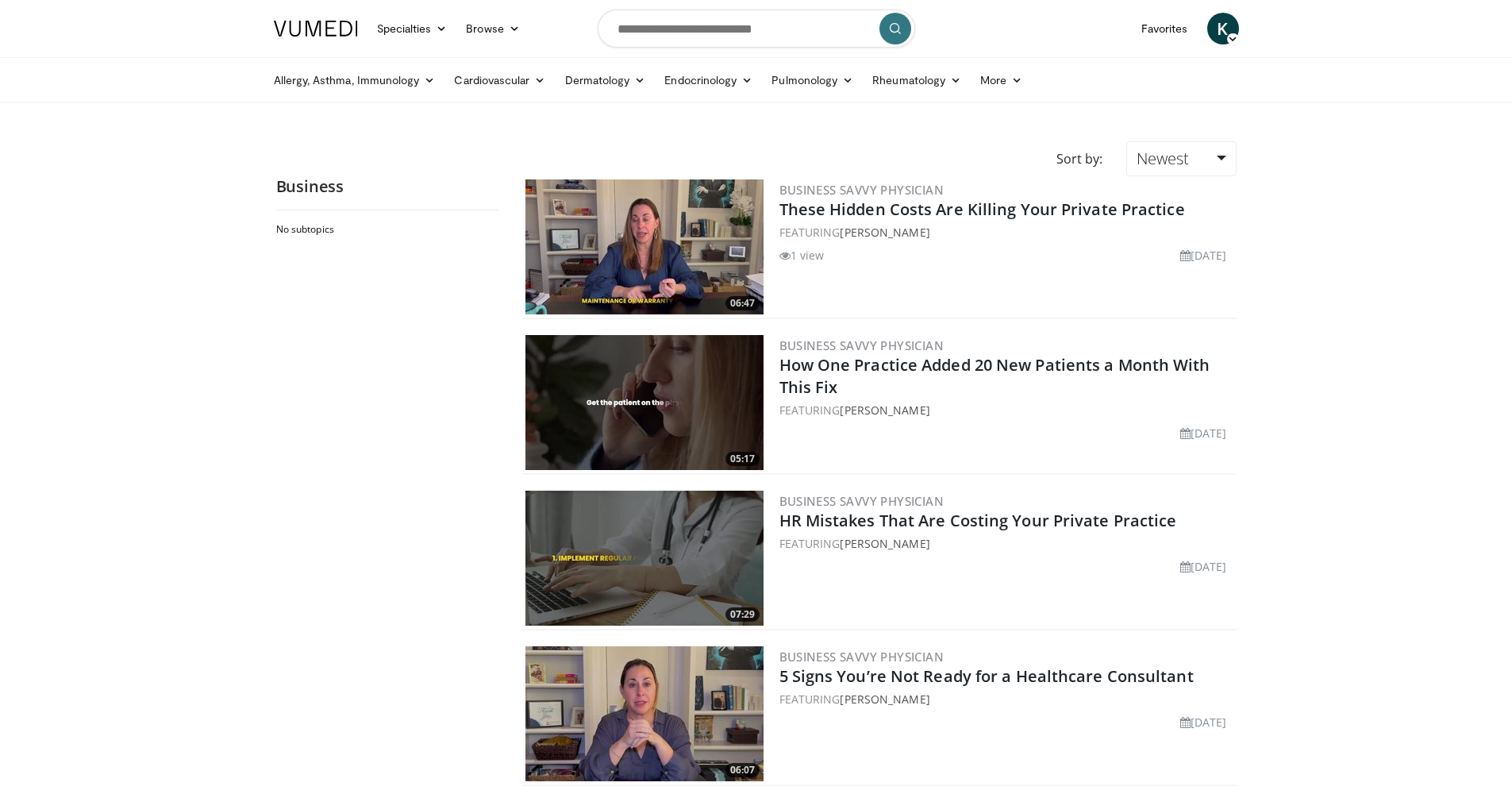
click at [285, 27] on img at bounding box center [315, 28] width 84 height 16
